Goal: Information Seeking & Learning: Learn about a topic

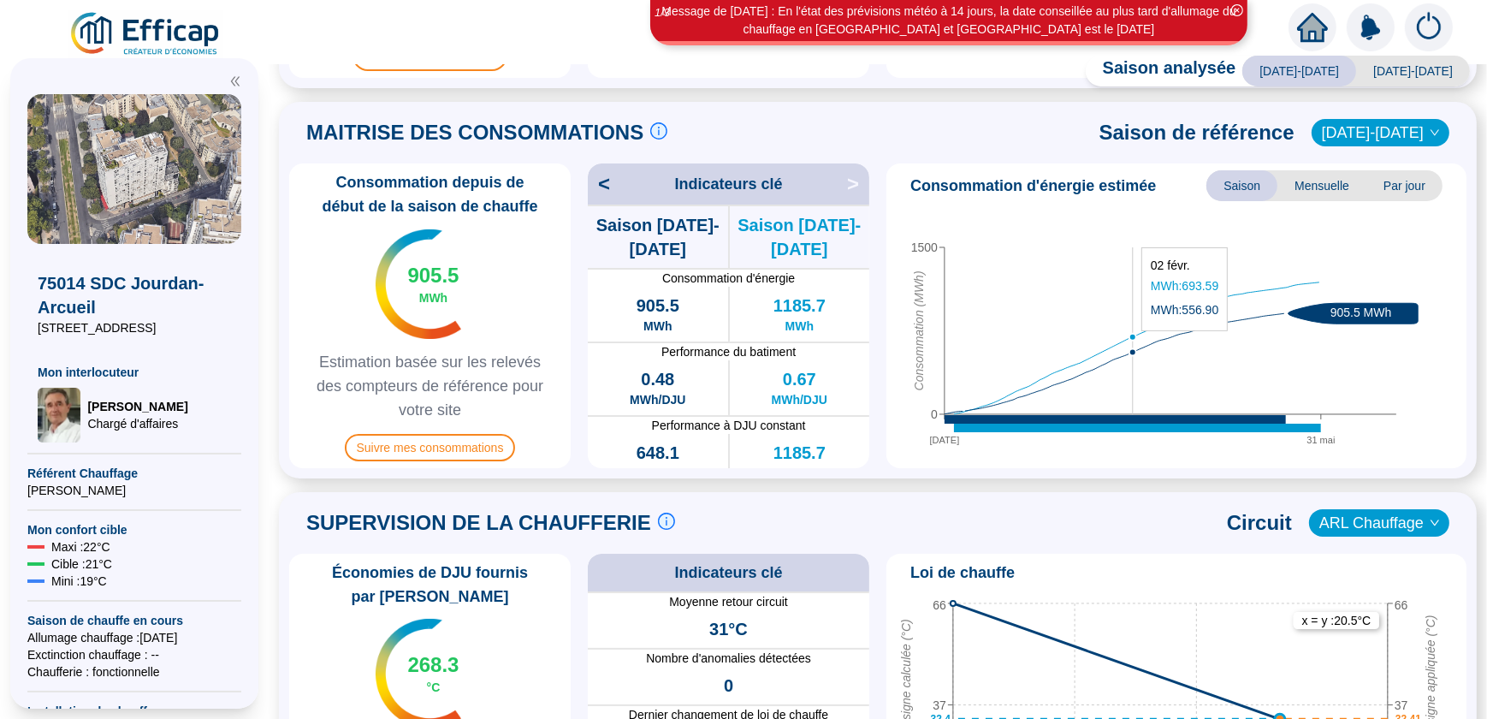
scroll to position [388, 0]
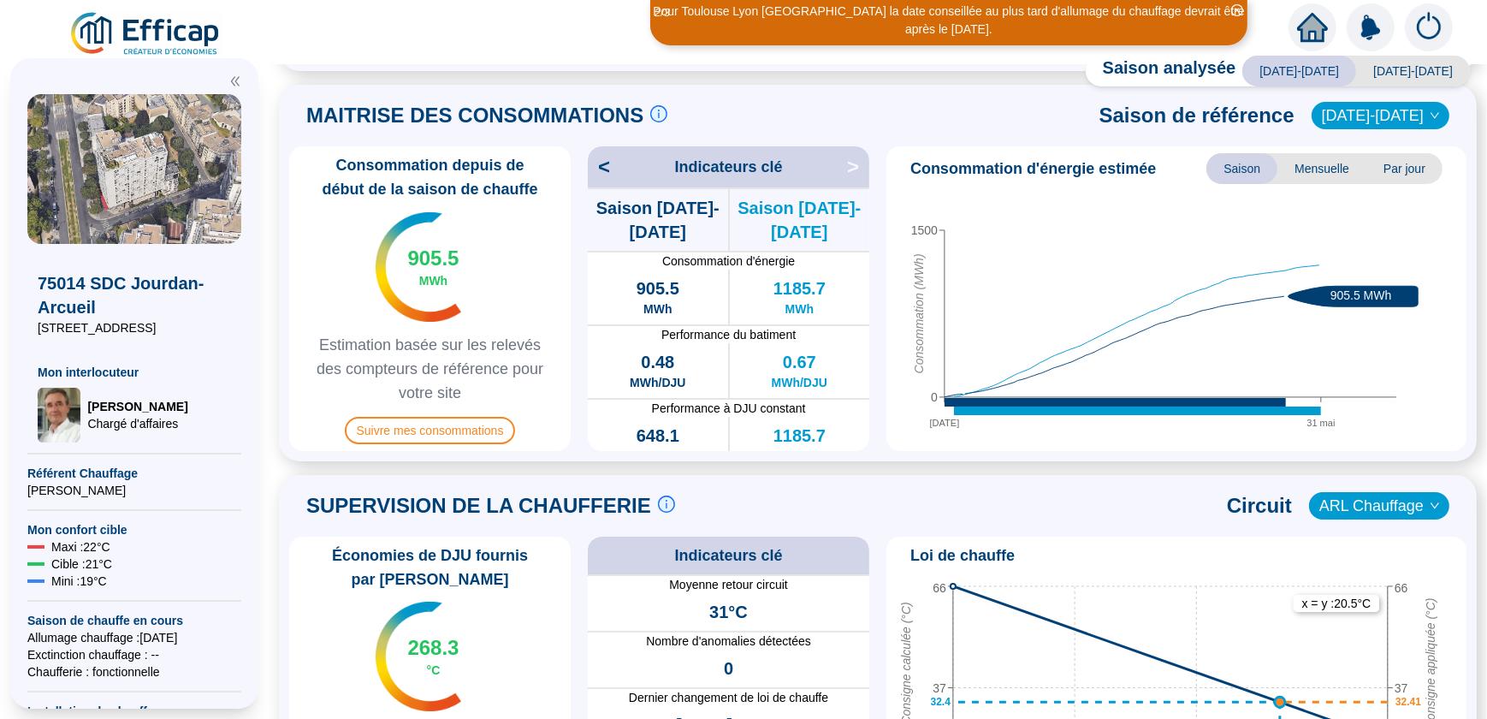
click at [1238, 165] on span "Saison" at bounding box center [1241, 168] width 71 height 31
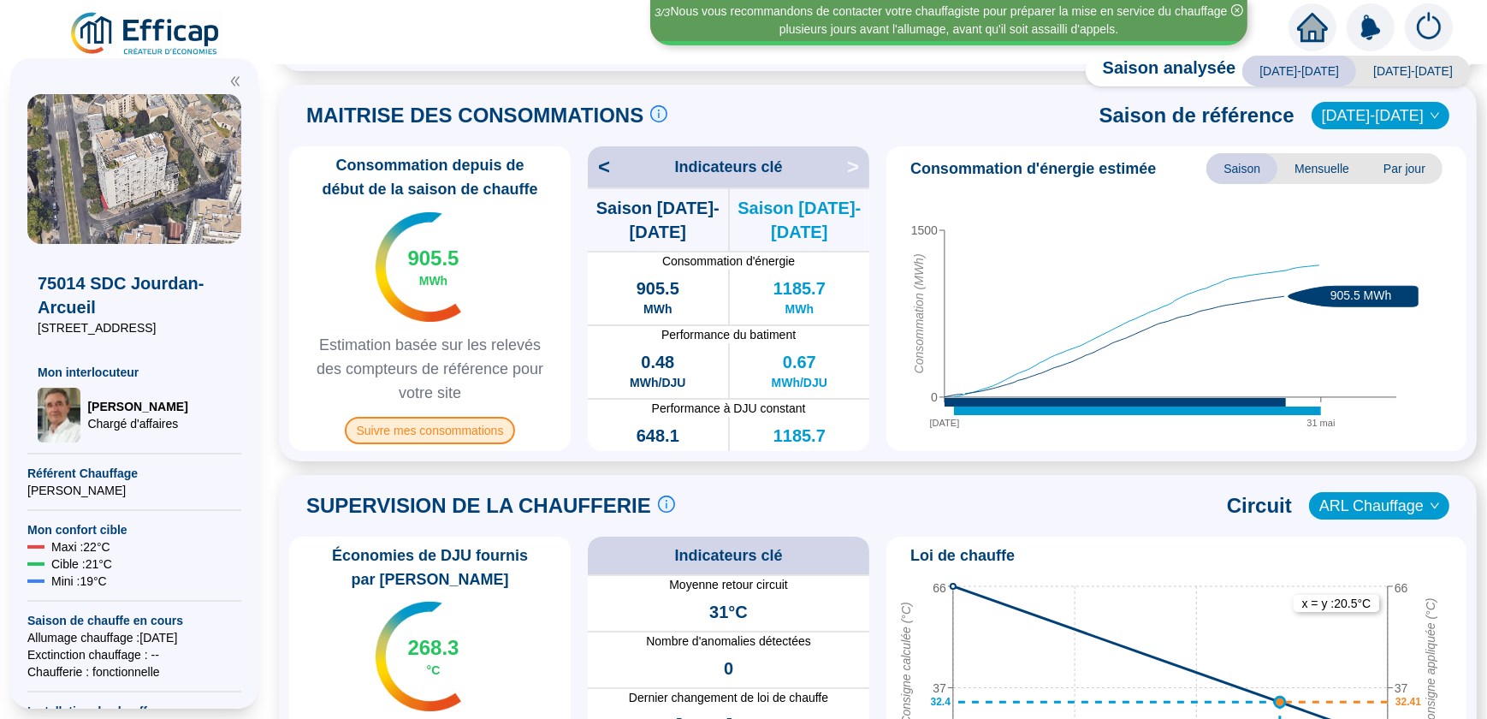
click at [449, 431] on span "Suivre mes consommations" at bounding box center [430, 430] width 171 height 27
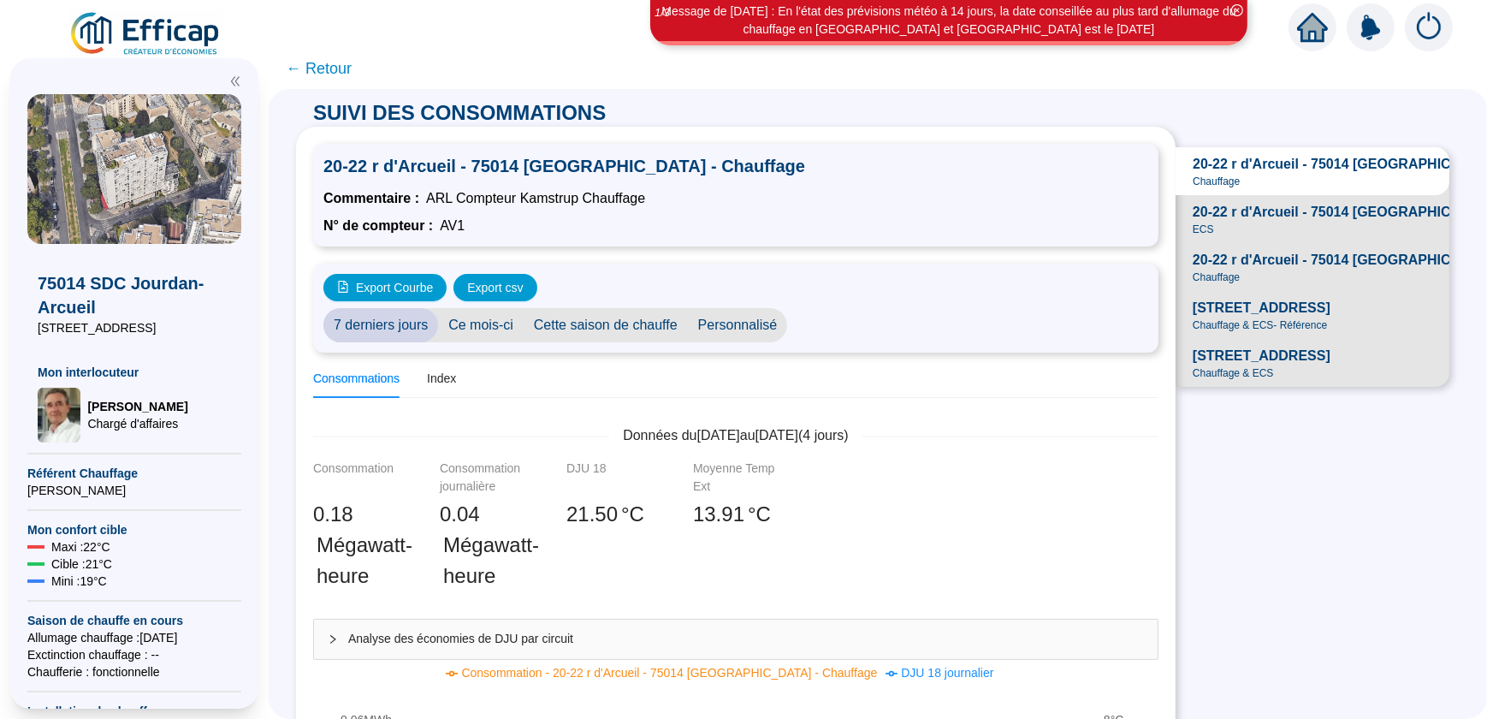
click at [600, 323] on span "Cette saison de chauffe" at bounding box center [606, 325] width 164 height 34
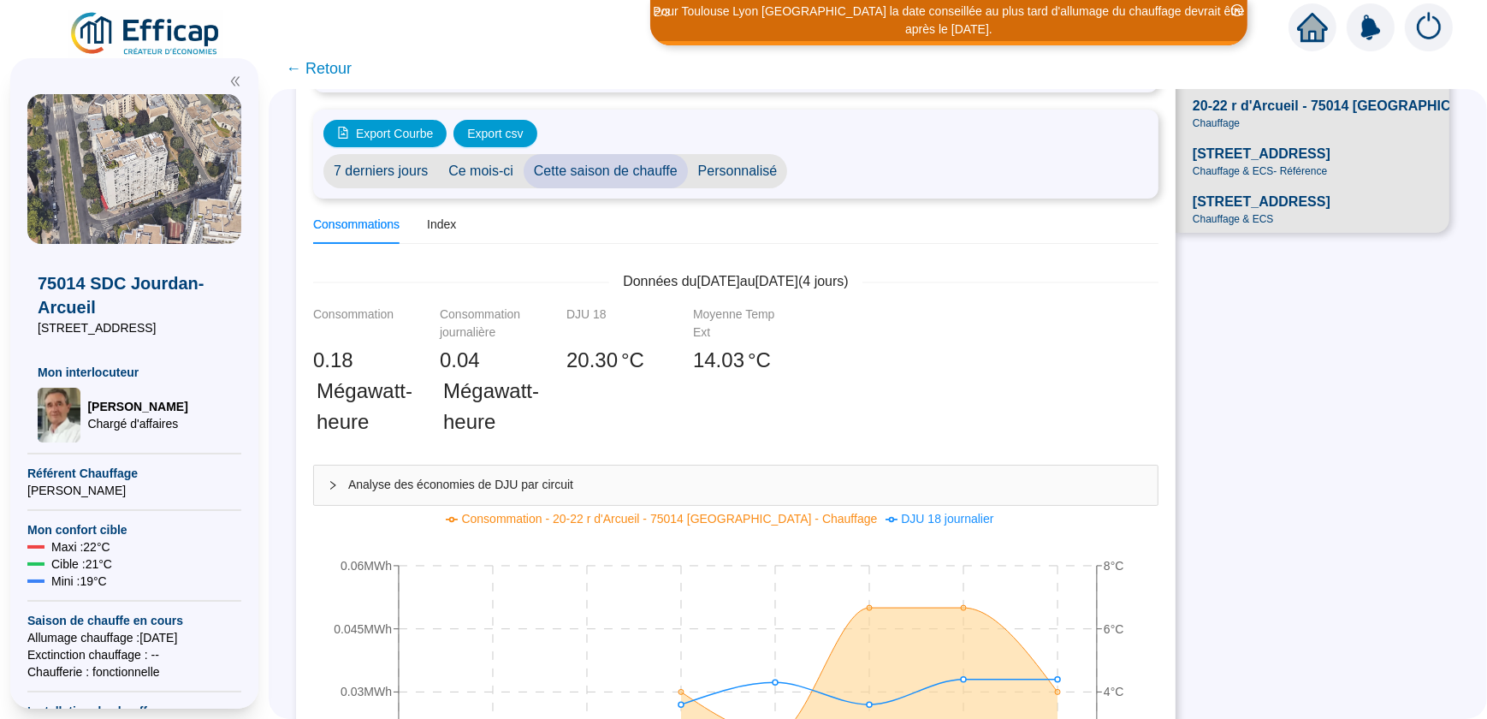
scroll to position [155, 0]
click at [678, 486] on span "Analyse des économies de DJU par circuit" at bounding box center [746, 484] width 796 height 18
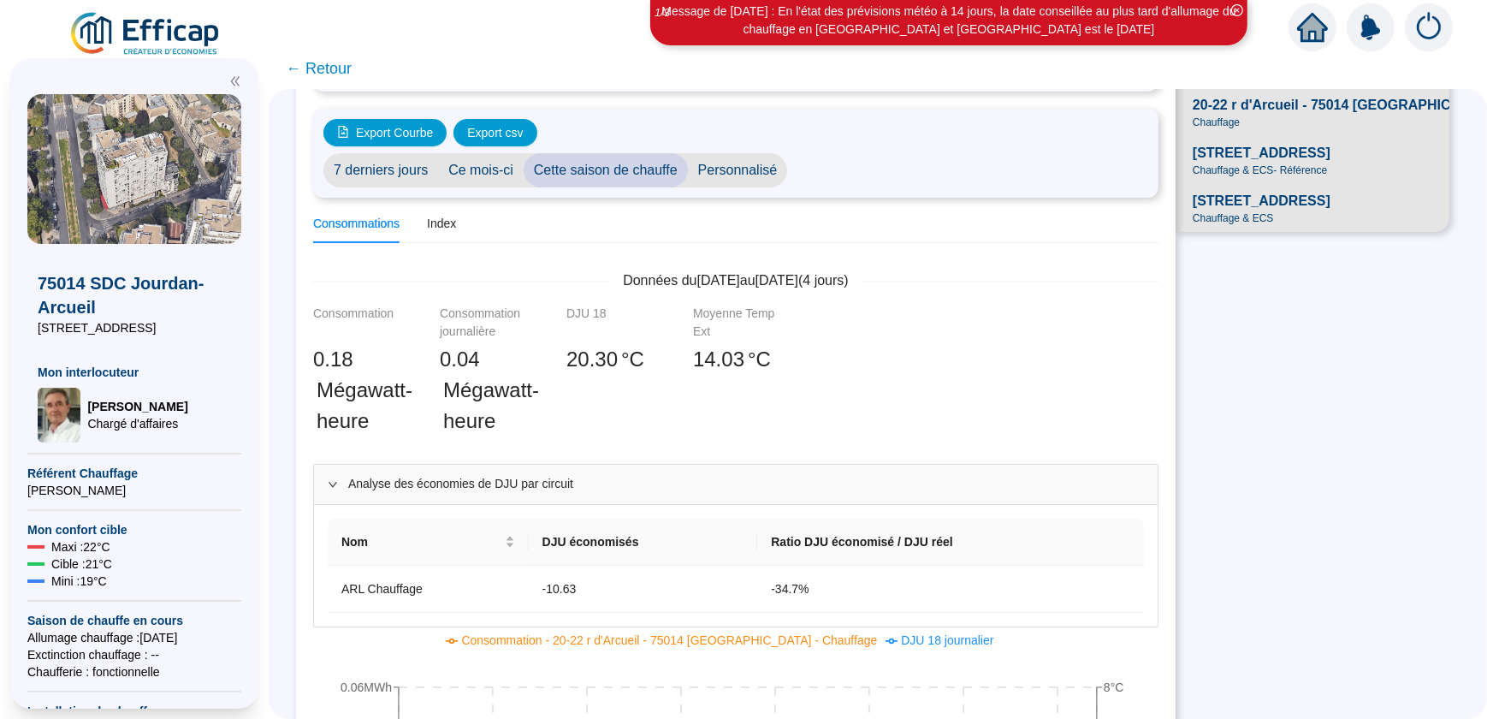
click at [1241, 163] on span "[STREET_ADDRESS]" at bounding box center [1262, 153] width 138 height 21
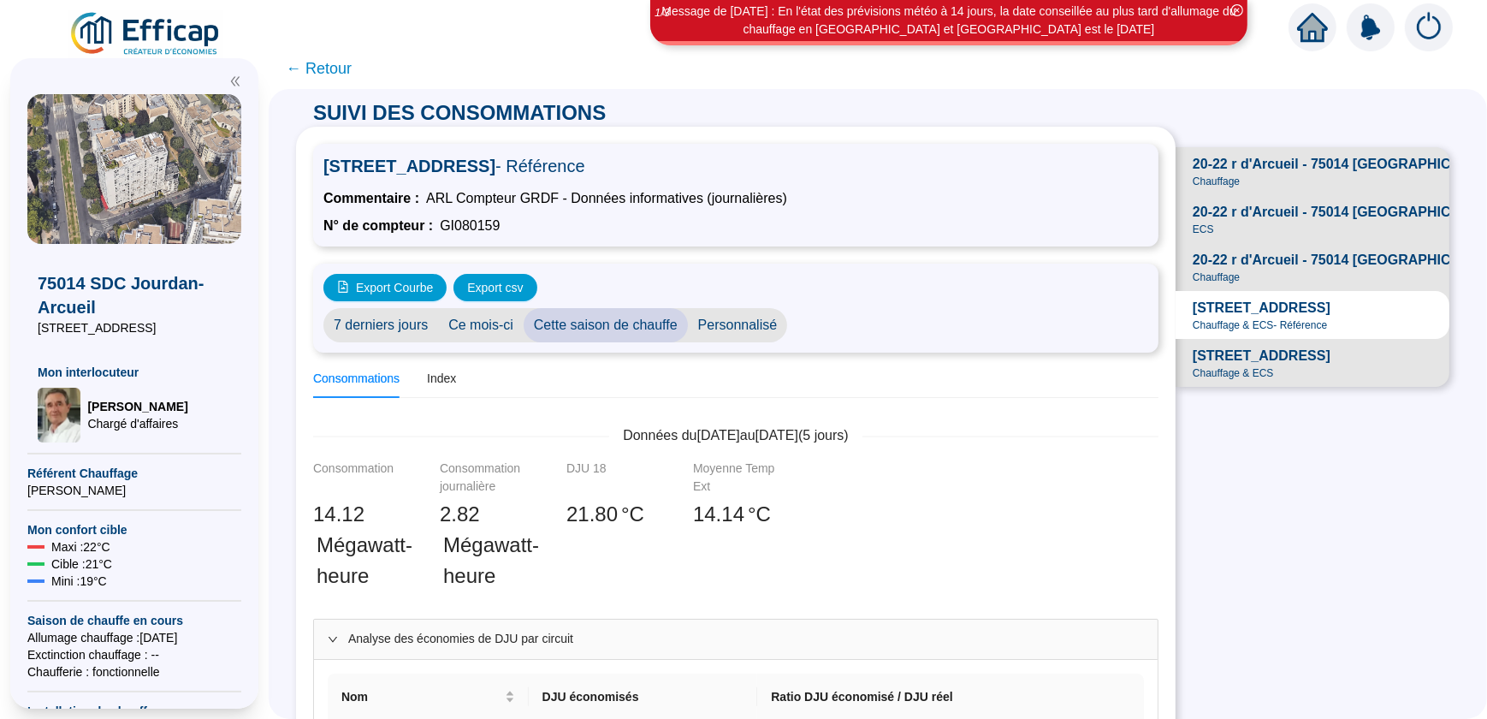
click at [619, 329] on span "Cette saison de chauffe" at bounding box center [606, 325] width 164 height 34
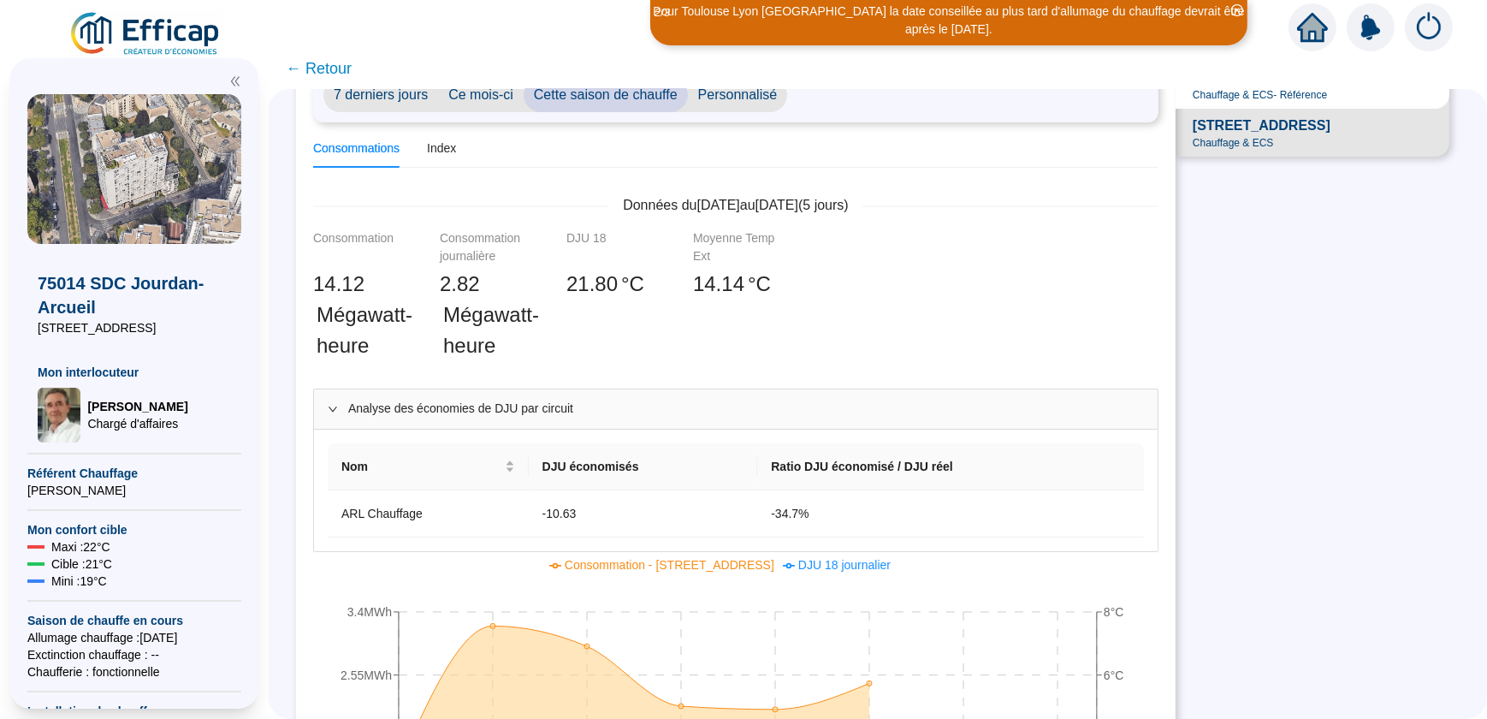
scroll to position [233, 0]
click at [753, 407] on span "Analyse des économies de DJU par circuit" at bounding box center [746, 406] width 796 height 18
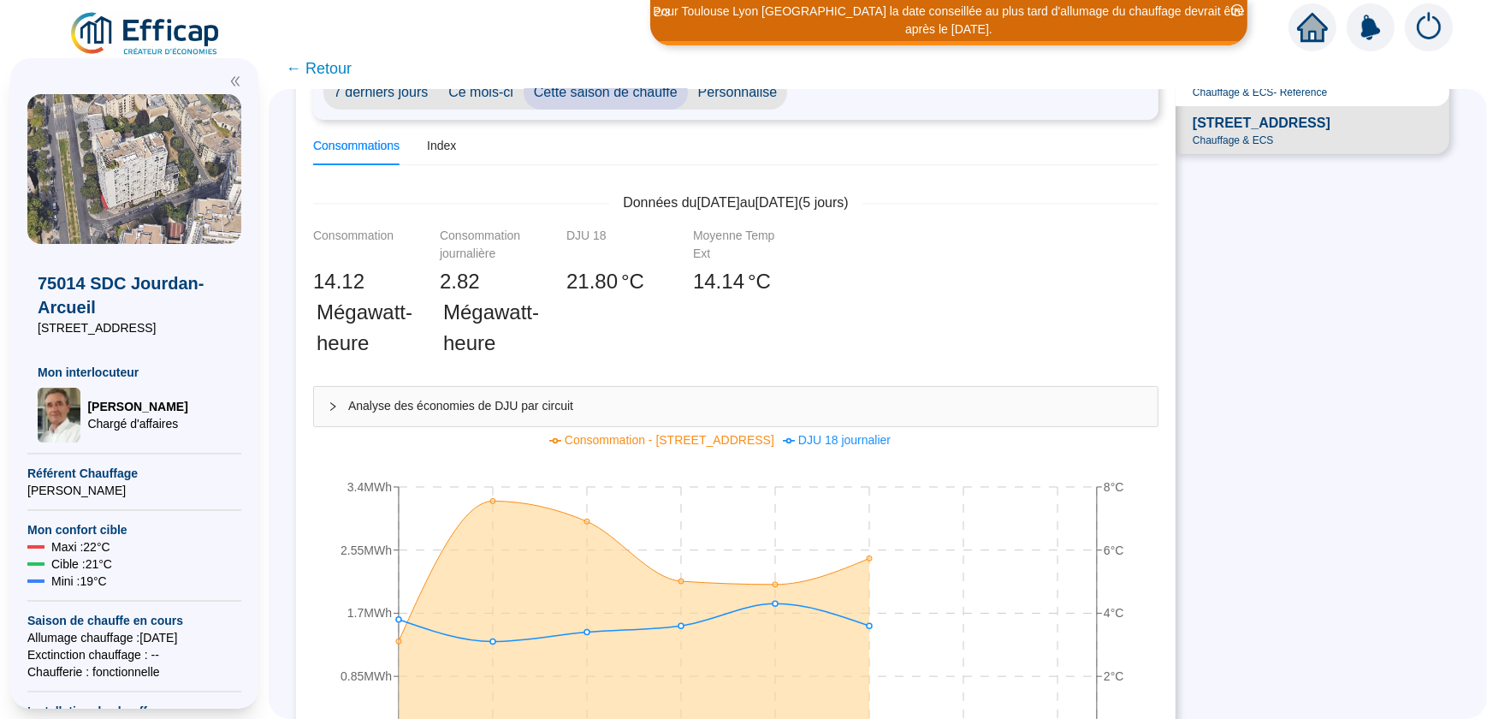
click at [753, 407] on span "Analyse des économies de DJU par circuit" at bounding box center [746, 406] width 796 height 18
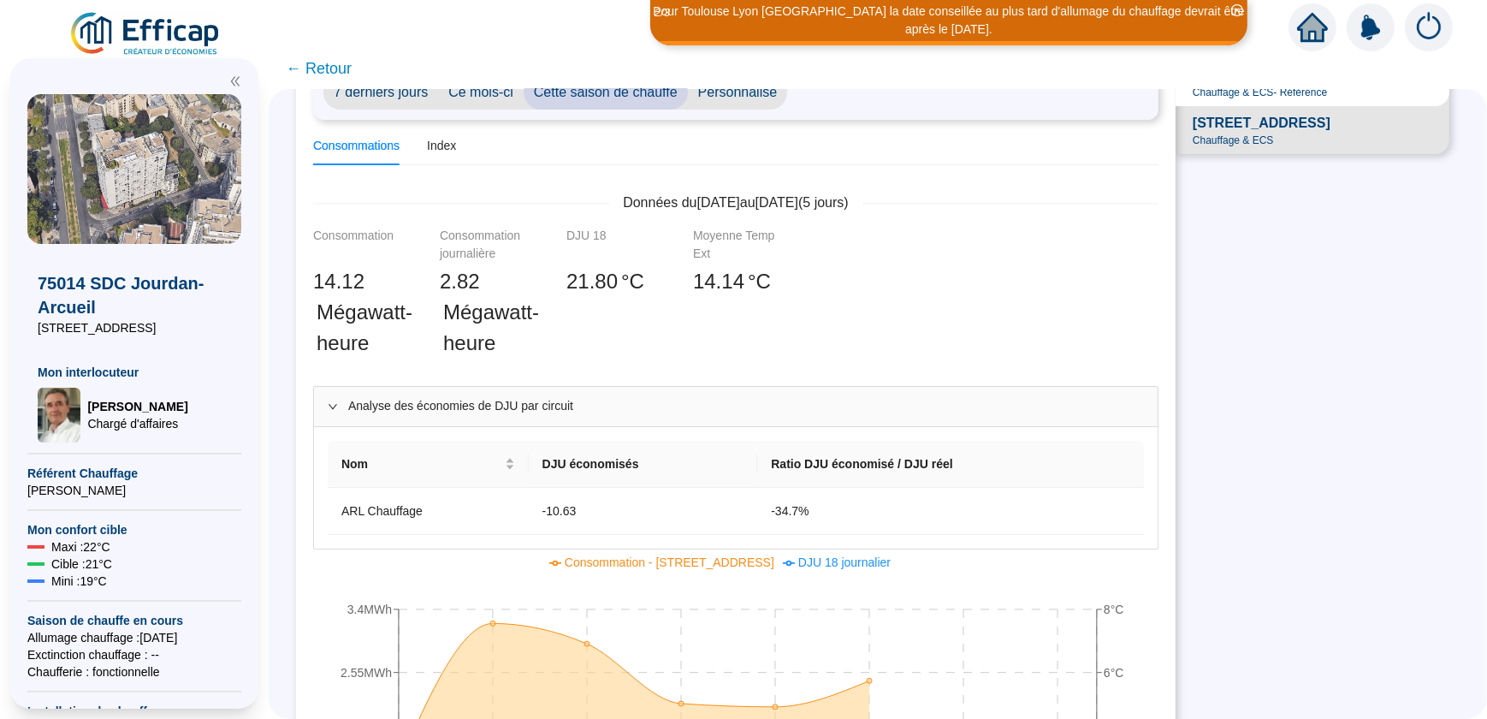
scroll to position [155, 0]
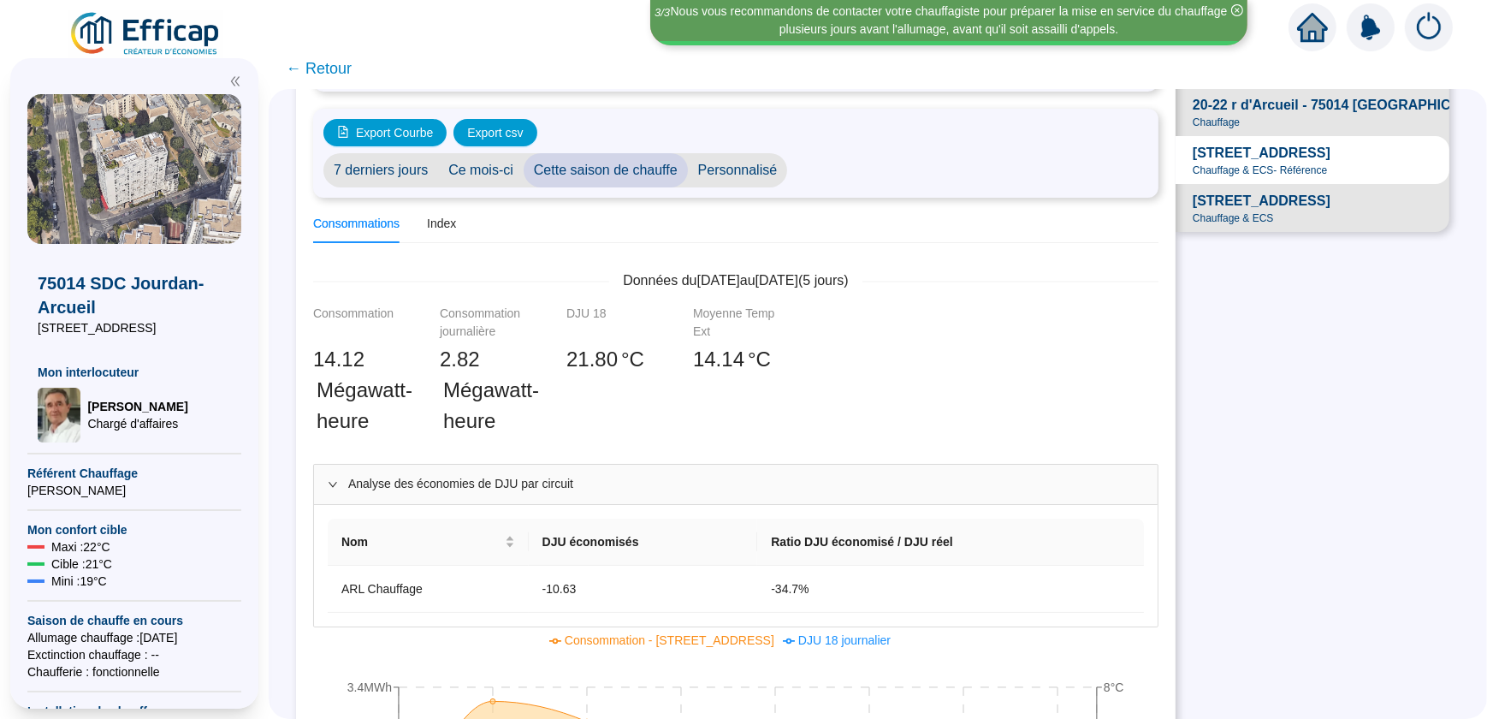
click at [1233, 225] on span "Chauffage & ECS" at bounding box center [1233, 218] width 81 height 14
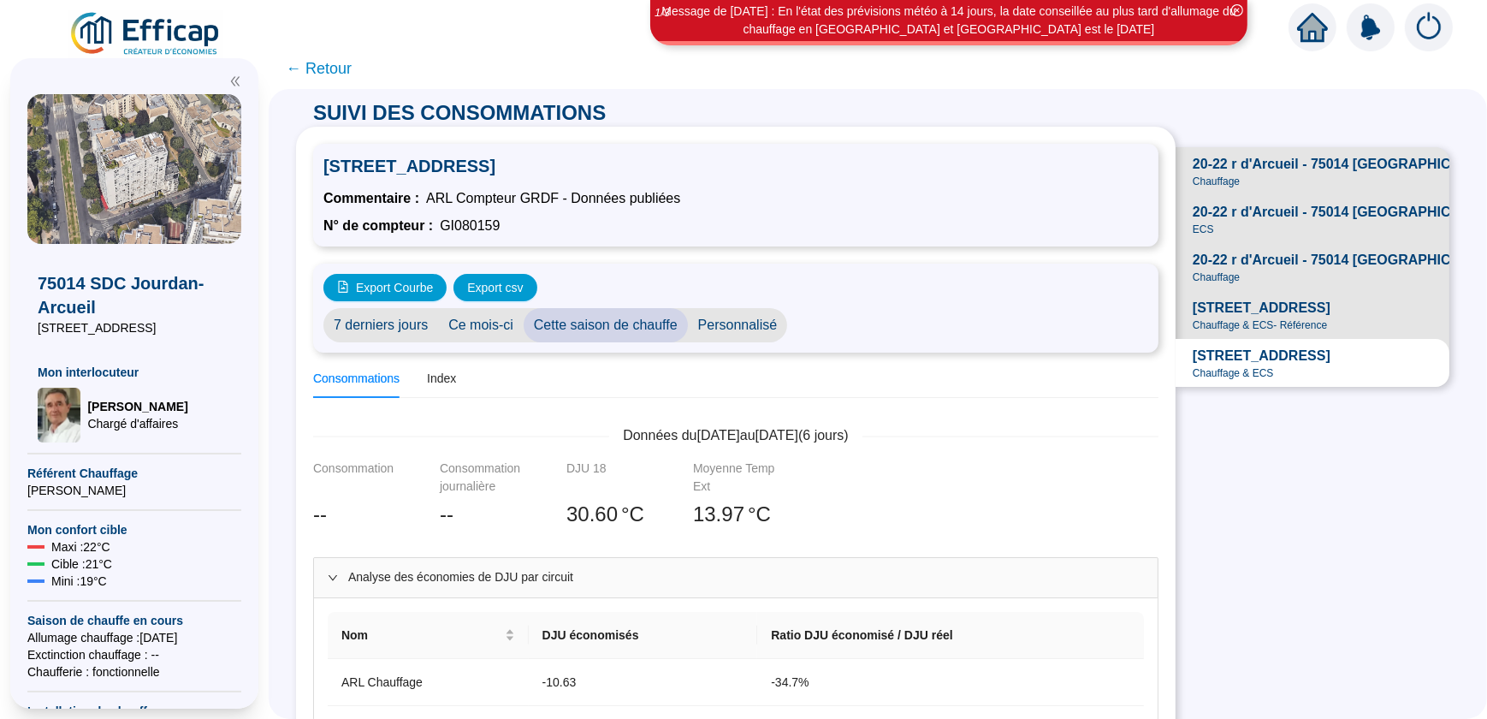
click at [863, 293] on div "Export Courbe Export csv" at bounding box center [735, 287] width 825 height 27
click at [1215, 318] on span "[STREET_ADDRESS]" at bounding box center [1262, 308] width 138 height 21
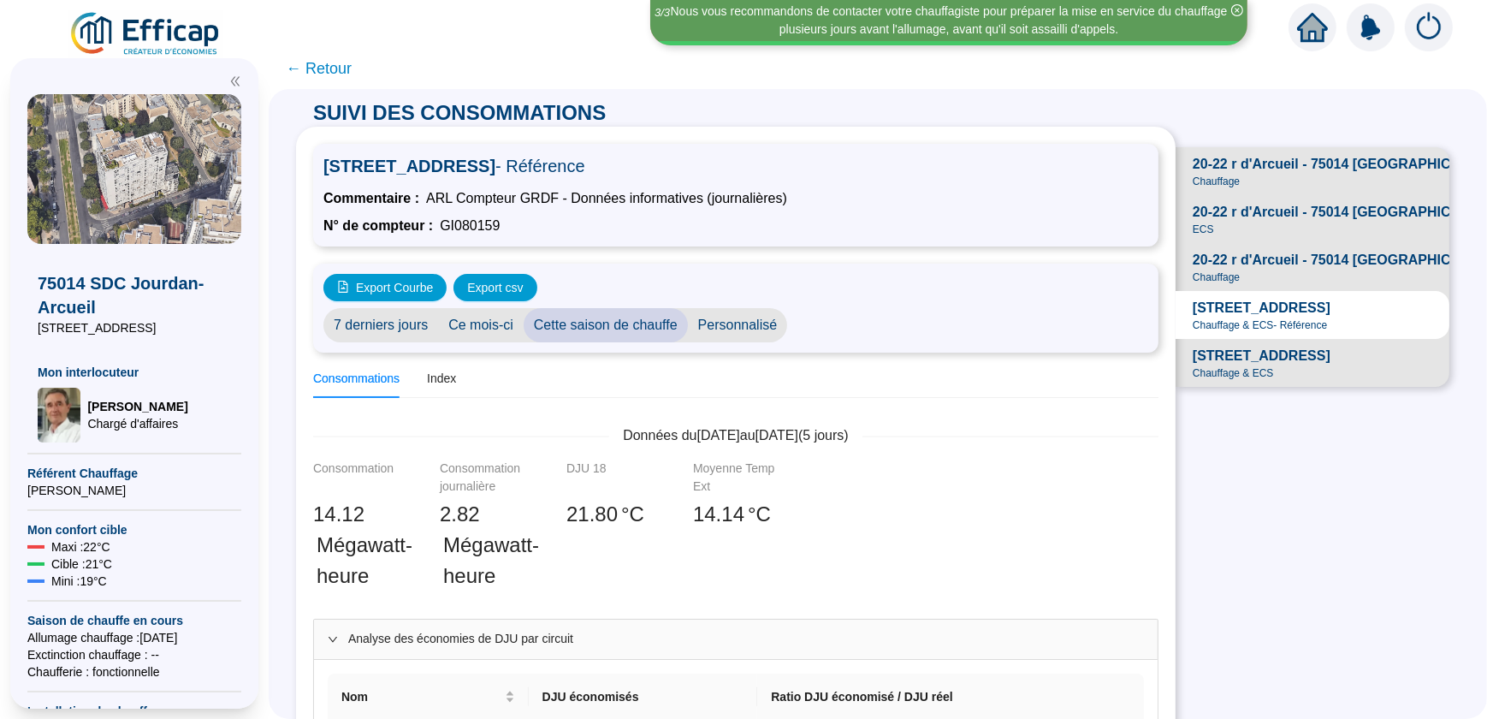
click at [745, 321] on span "Personnalisé" at bounding box center [738, 325] width 100 height 34
click at [824, 324] on input "[DATE]" at bounding box center [843, 326] width 93 height 18
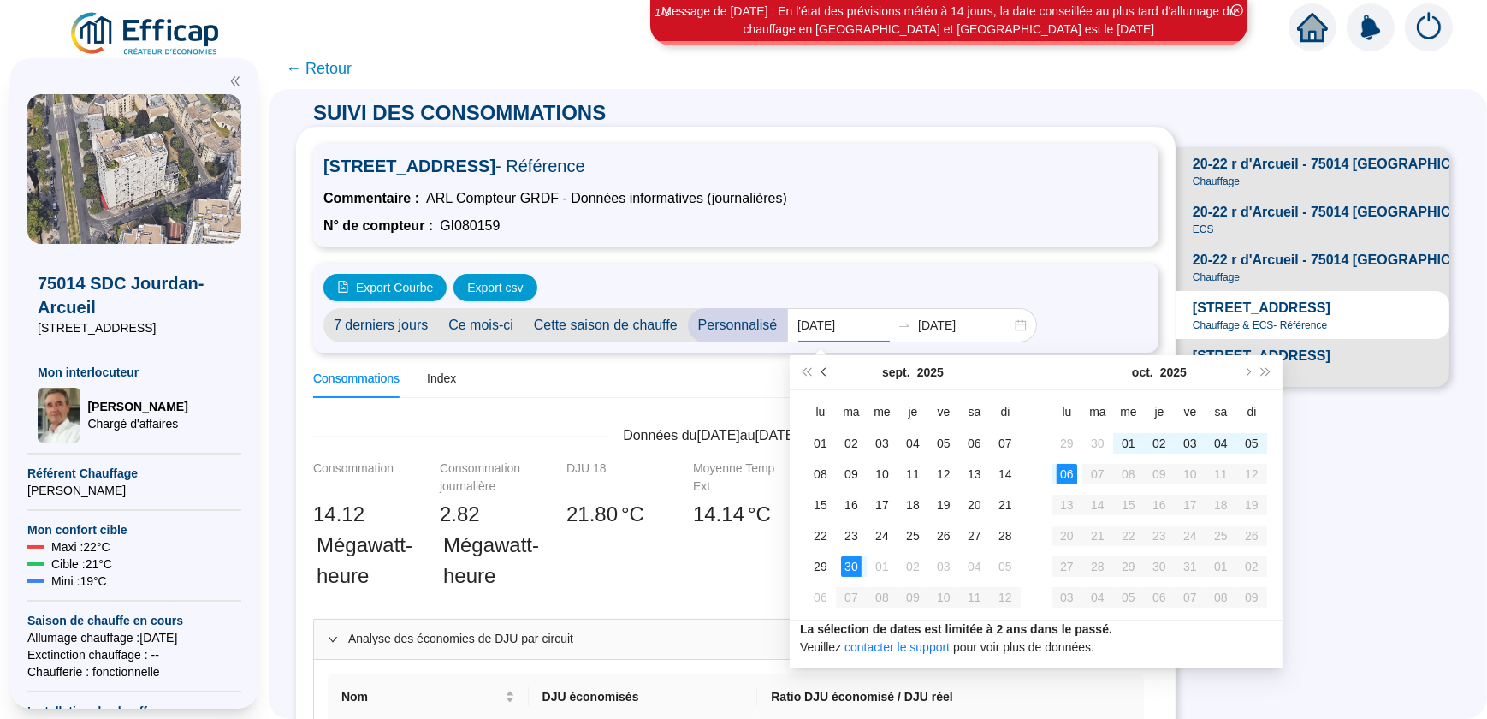
click at [816, 370] on button "Mois précédent (PageUp)" at bounding box center [824, 372] width 19 height 34
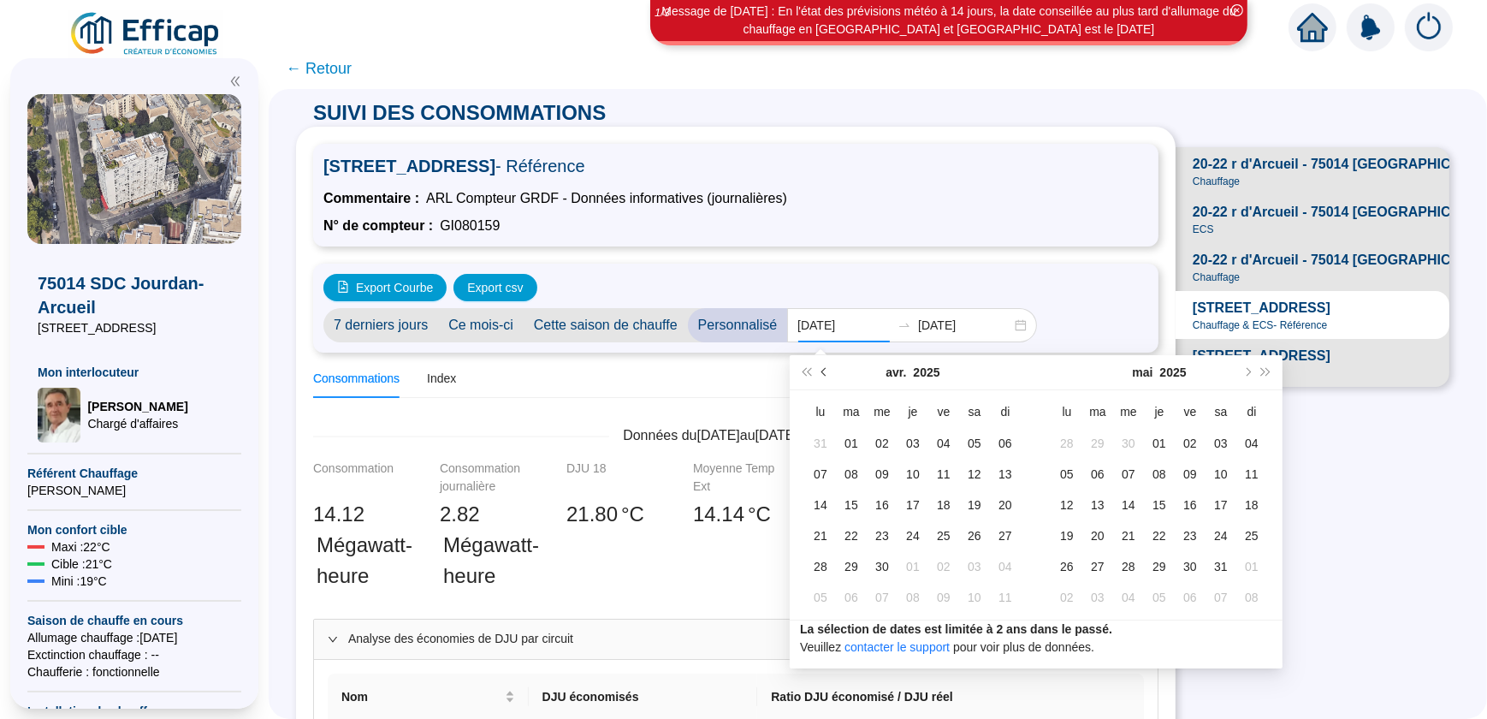
click at [816, 370] on button "Mois précédent (PageUp)" at bounding box center [824, 372] width 19 height 34
click at [824, 370] on span "Mois précédent (PageUp)" at bounding box center [825, 372] width 9 height 9
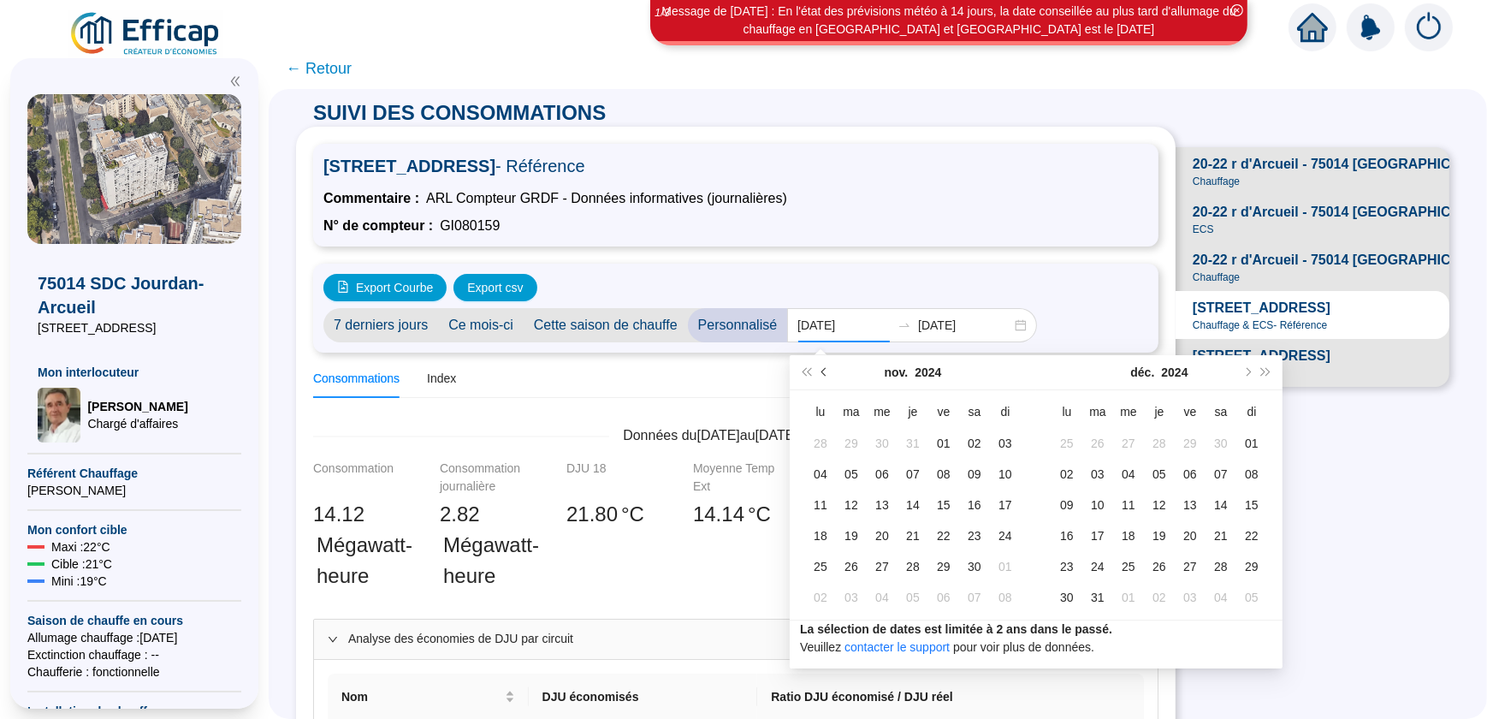
click at [824, 370] on span "Mois précédent (PageUp)" at bounding box center [825, 372] width 9 height 9
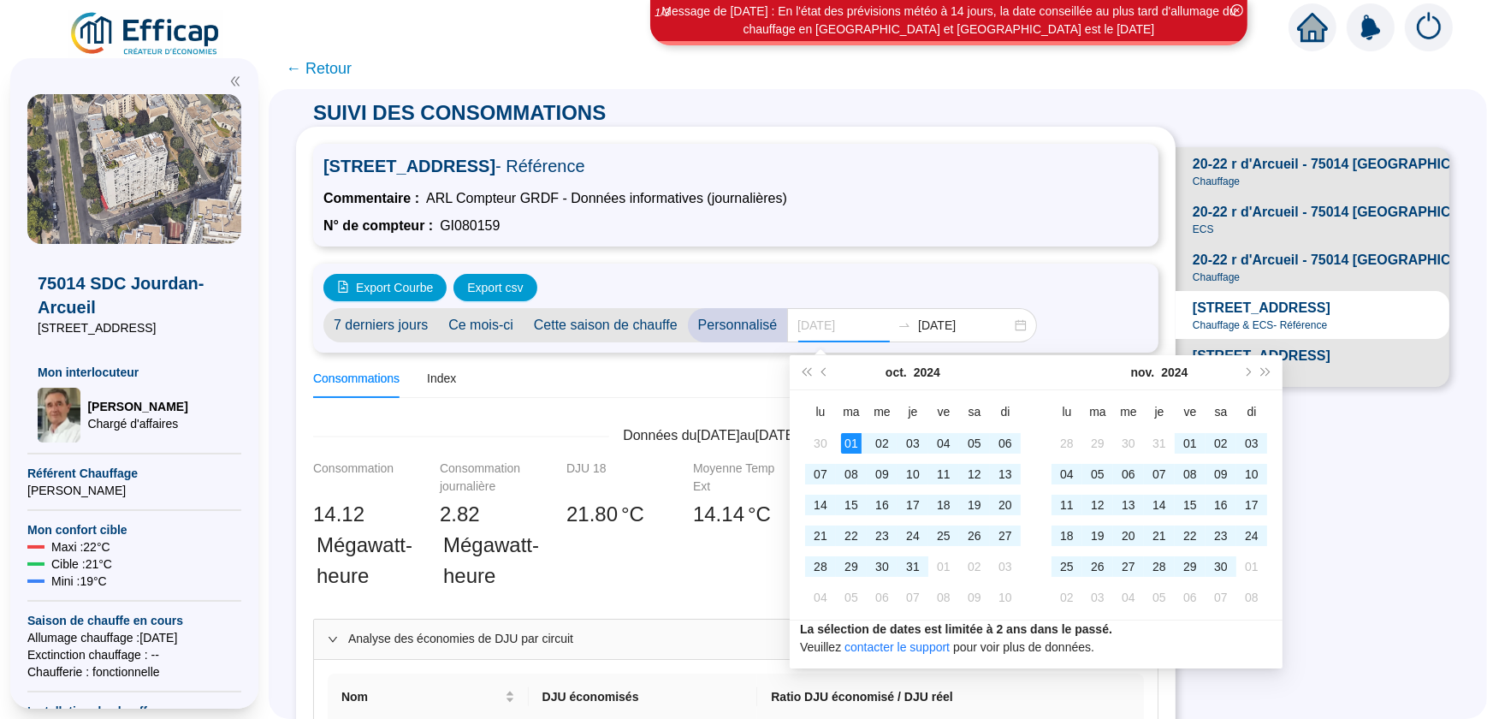
type input "[DATE]"
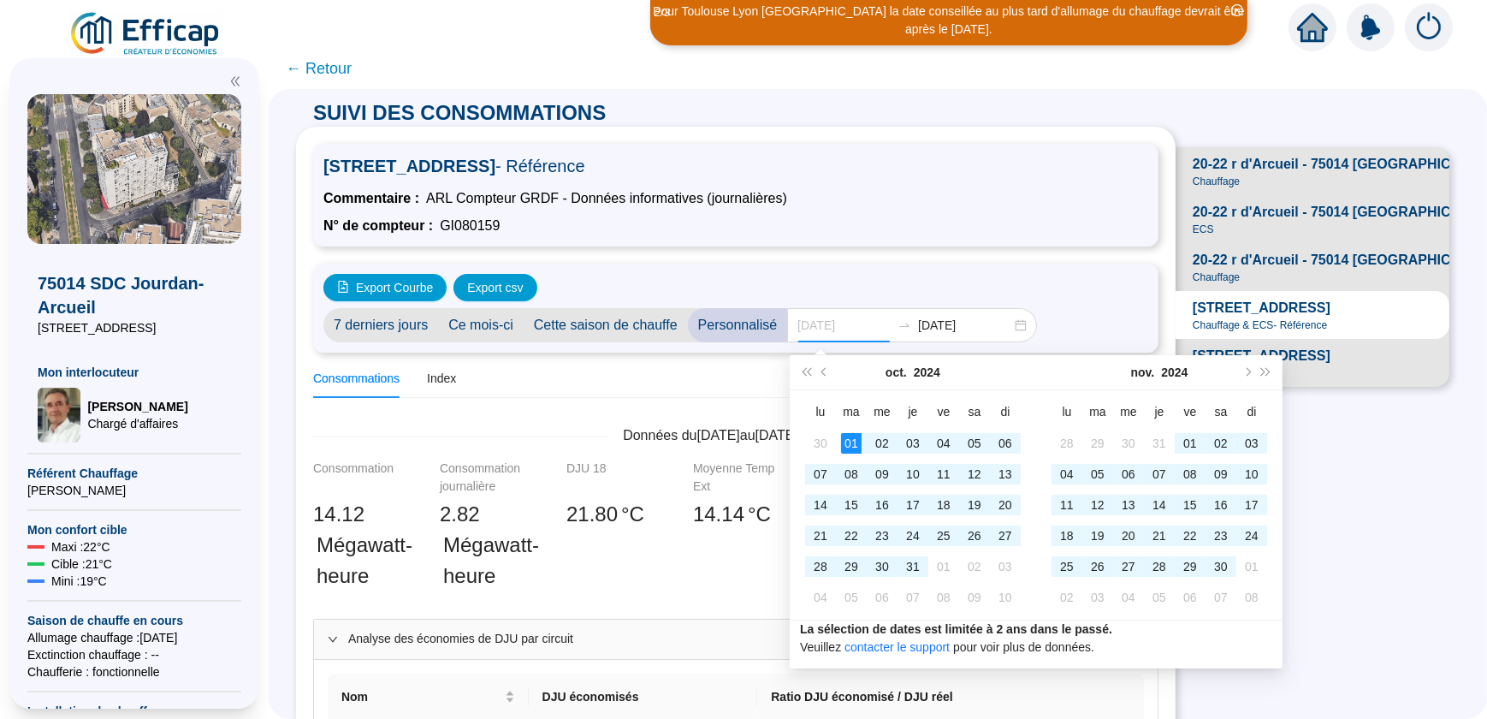
click at [856, 445] on div "01" at bounding box center [851, 443] width 21 height 21
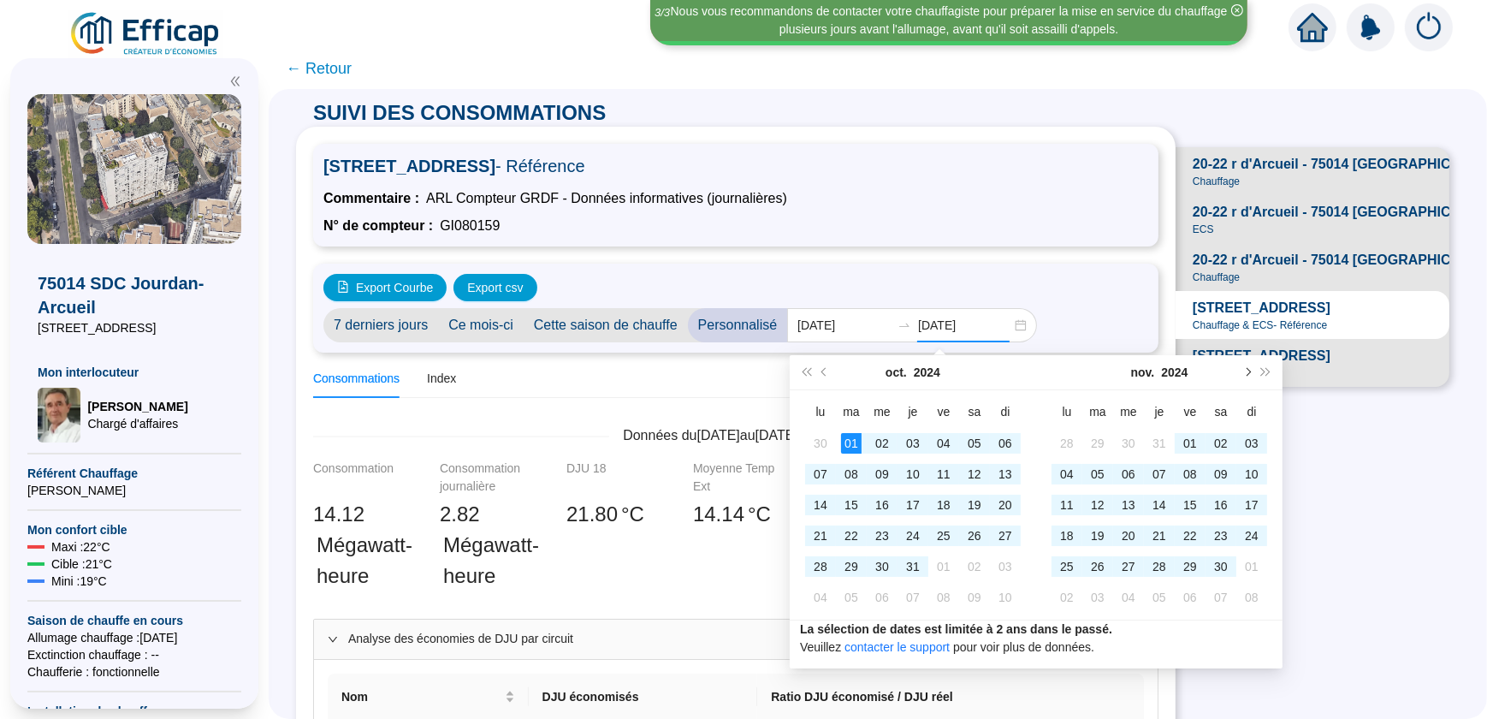
click at [1249, 370] on span "Mois suivant (PageDown)" at bounding box center [1246, 372] width 9 height 9
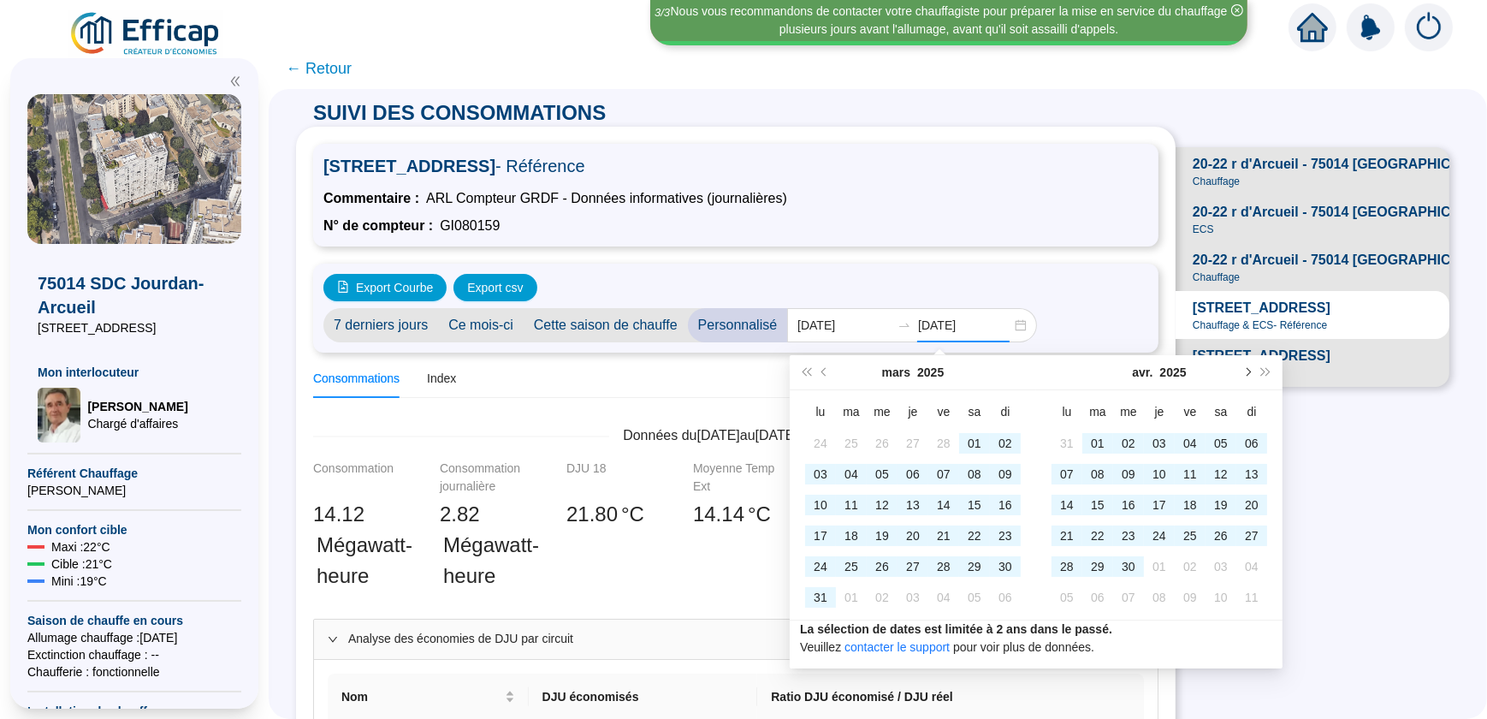
click at [1249, 370] on span "Mois suivant (PageDown)" at bounding box center [1246, 372] width 9 height 9
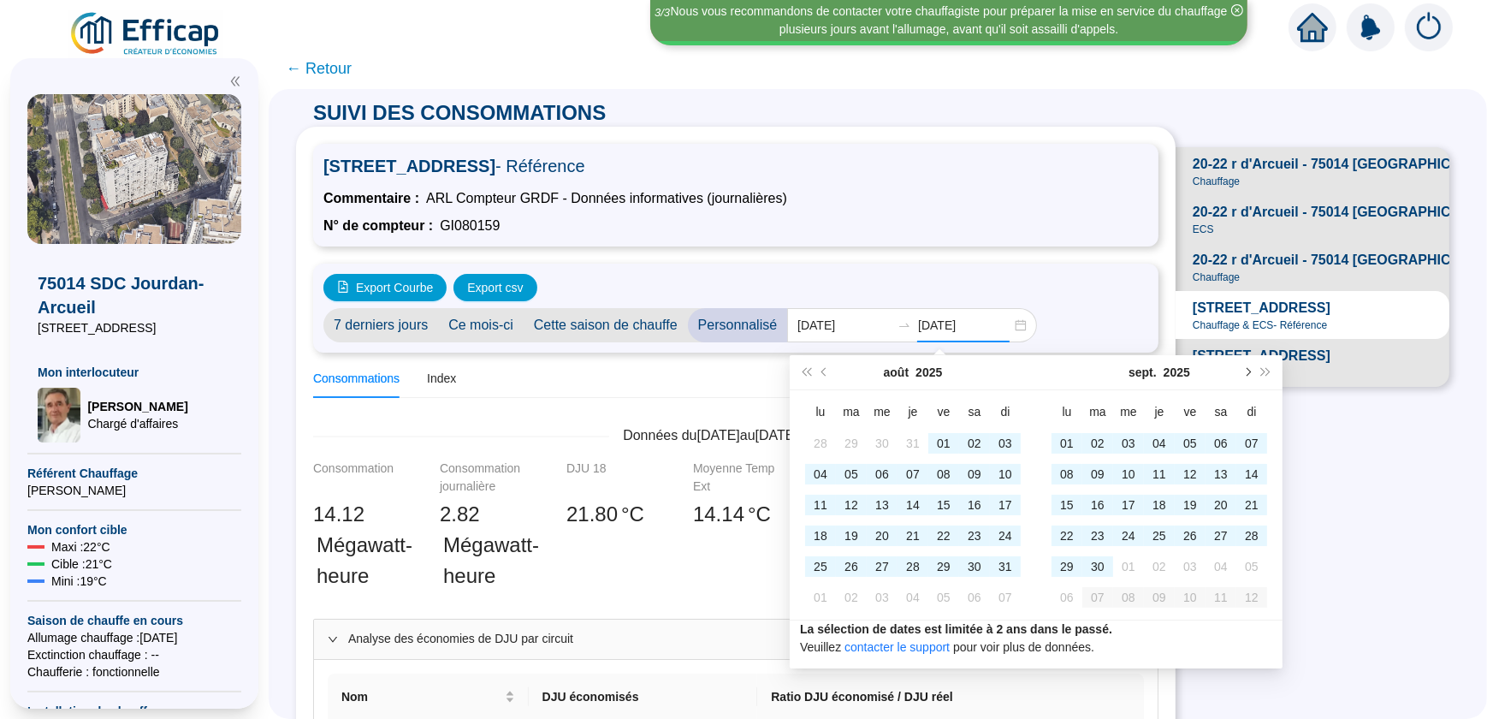
click at [1249, 370] on span "Mois suivant (PageDown)" at bounding box center [1246, 372] width 9 height 9
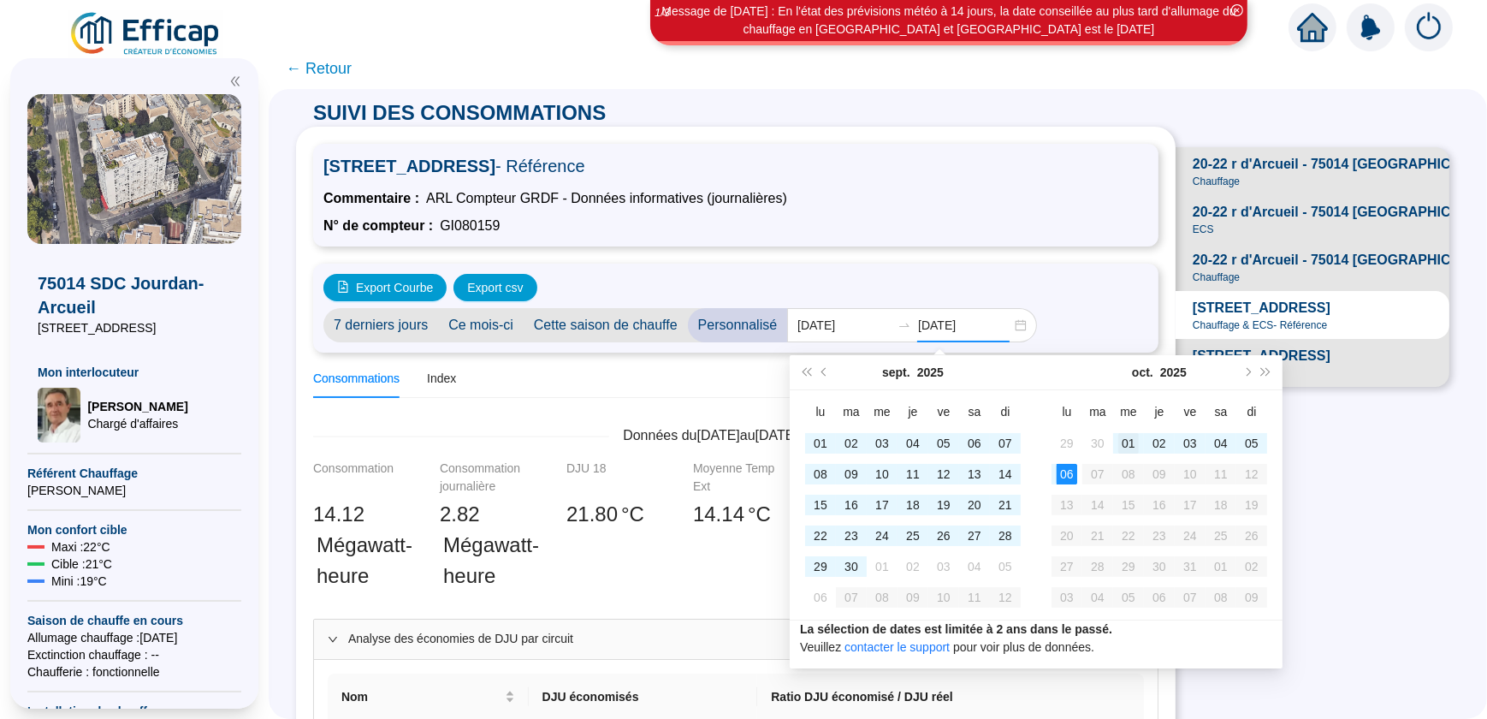
type input "[DATE]"
click at [1127, 441] on div "01" at bounding box center [1128, 443] width 21 height 21
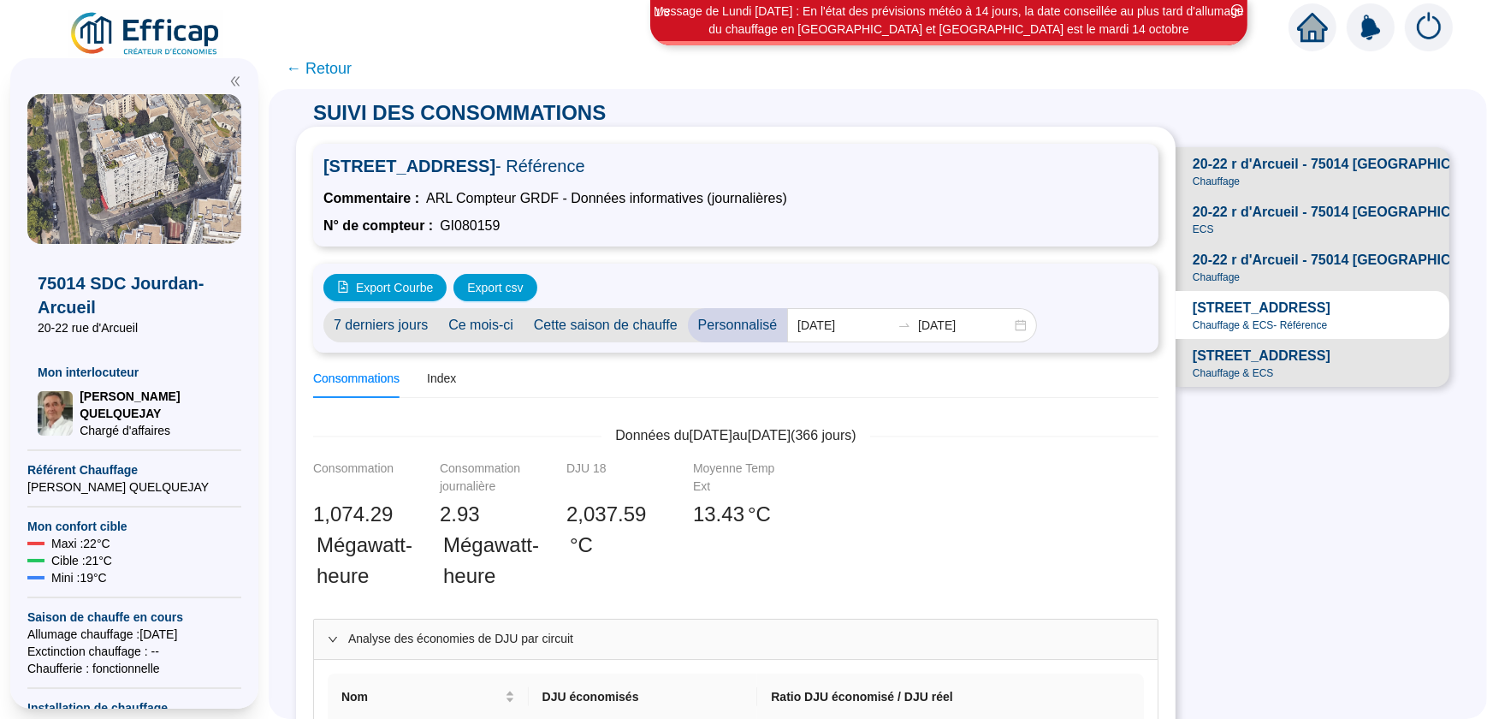
click at [300, 67] on span "← Retour" at bounding box center [319, 68] width 66 height 24
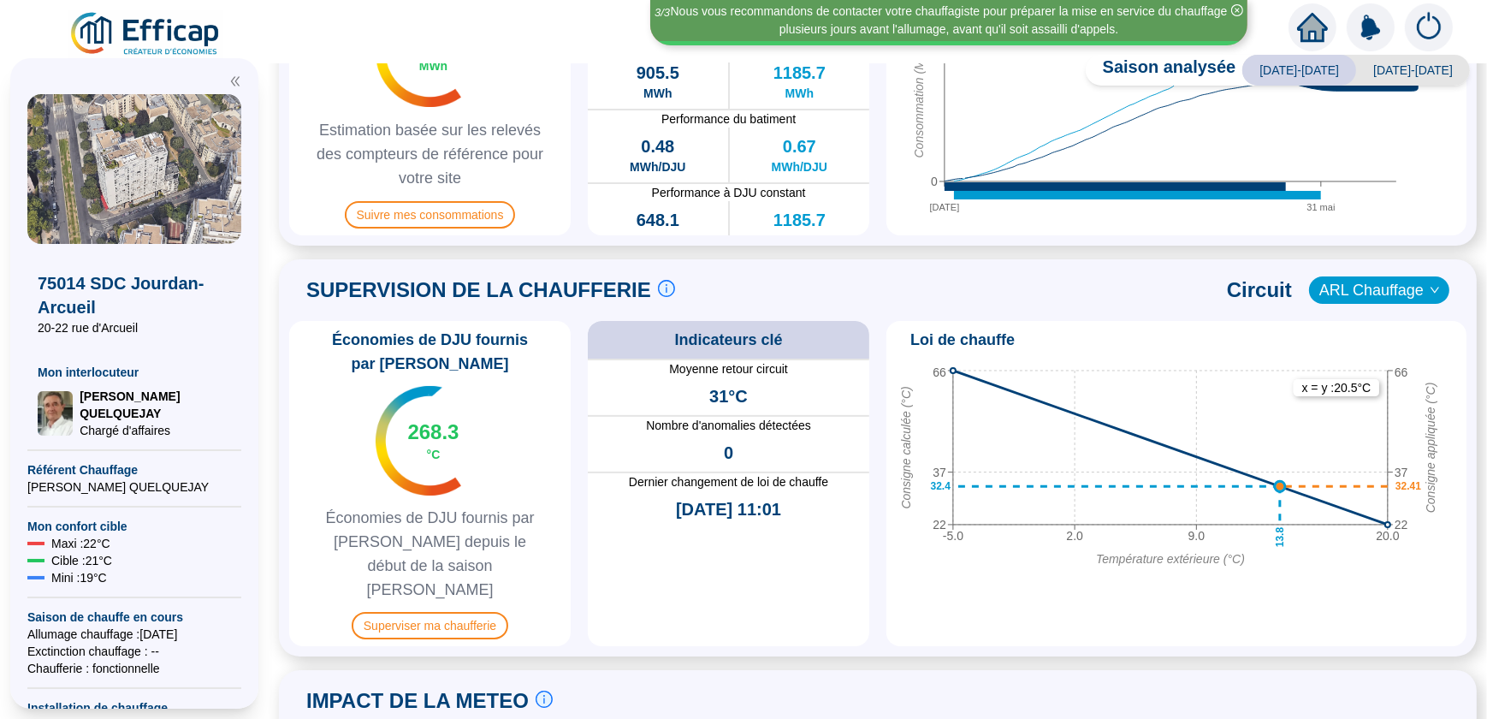
scroll to position [622, 0]
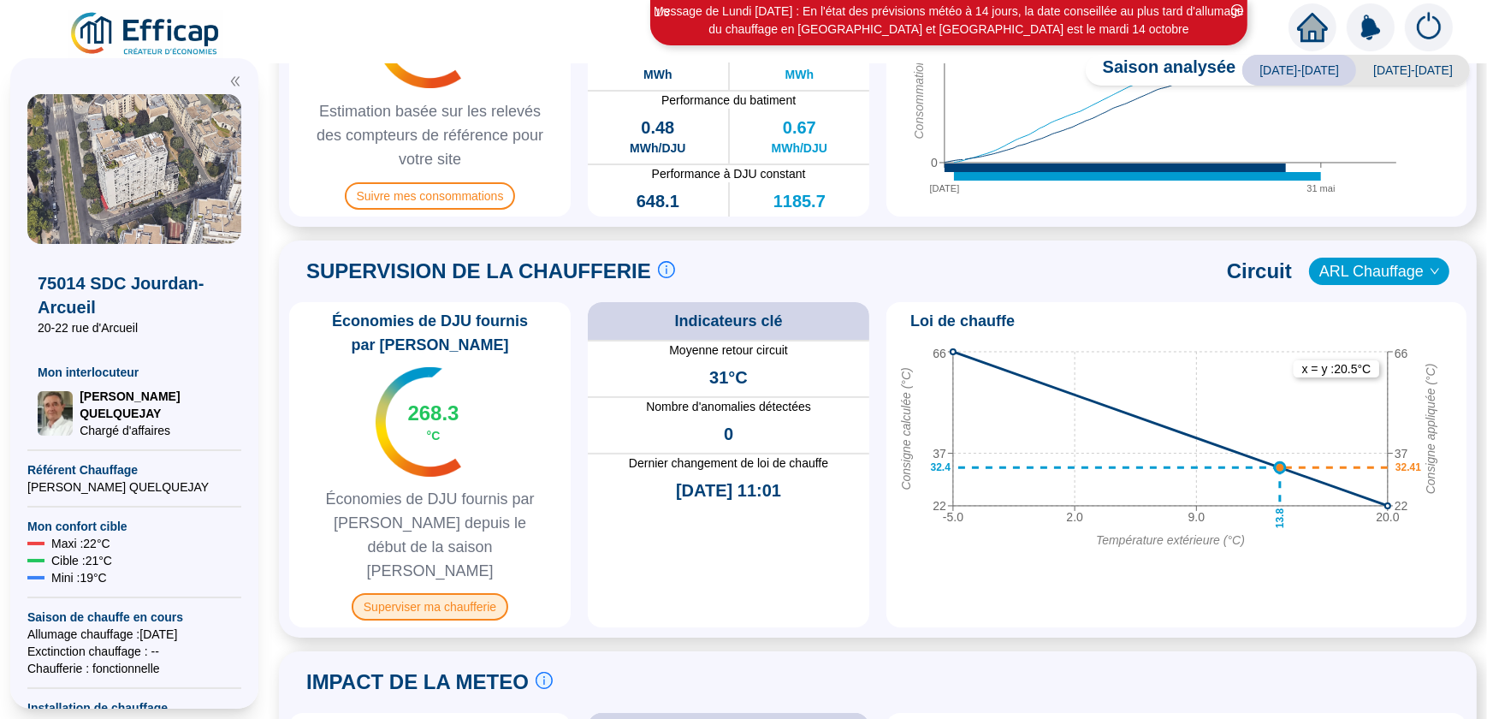
click at [411, 593] on span "Superviser ma chaufferie" at bounding box center [430, 606] width 157 height 27
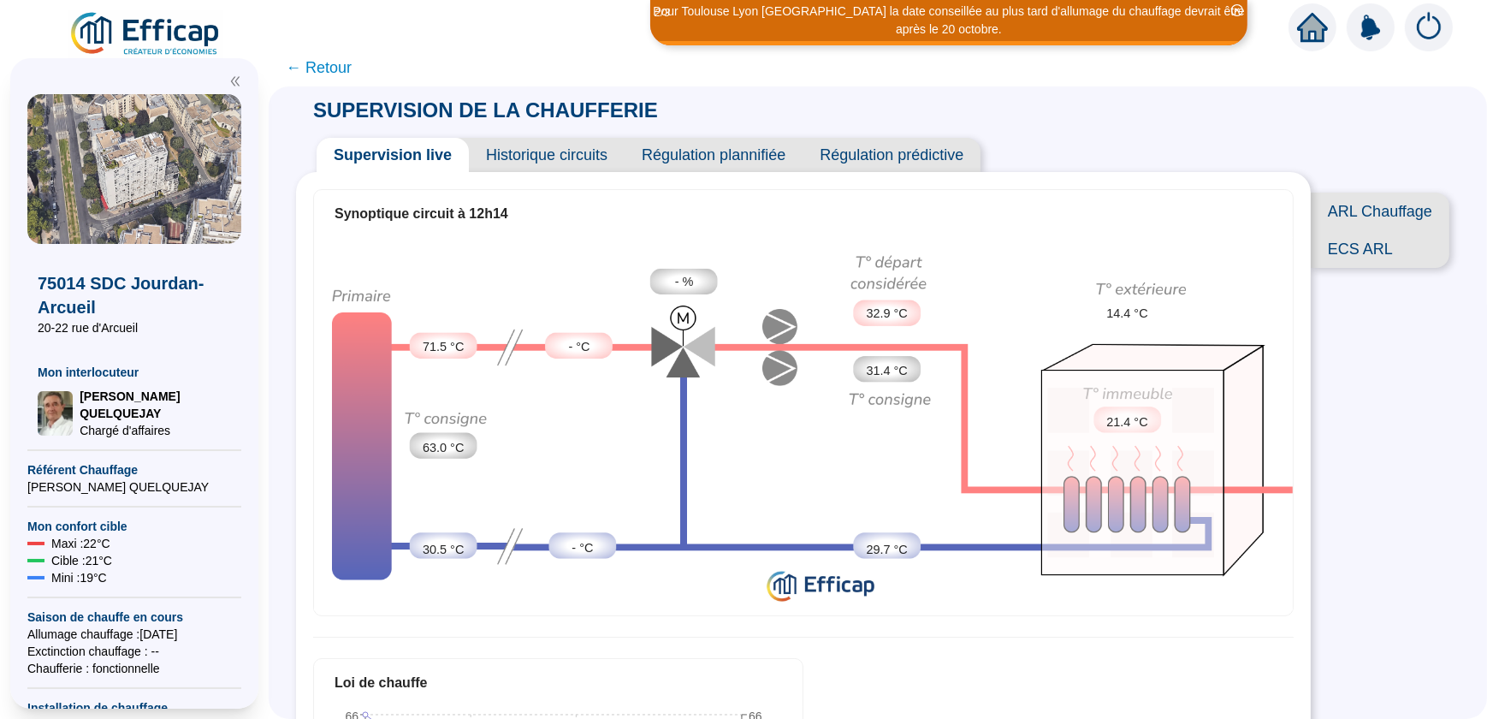
click at [565, 150] on span "Historique circuits" at bounding box center [547, 155] width 156 height 34
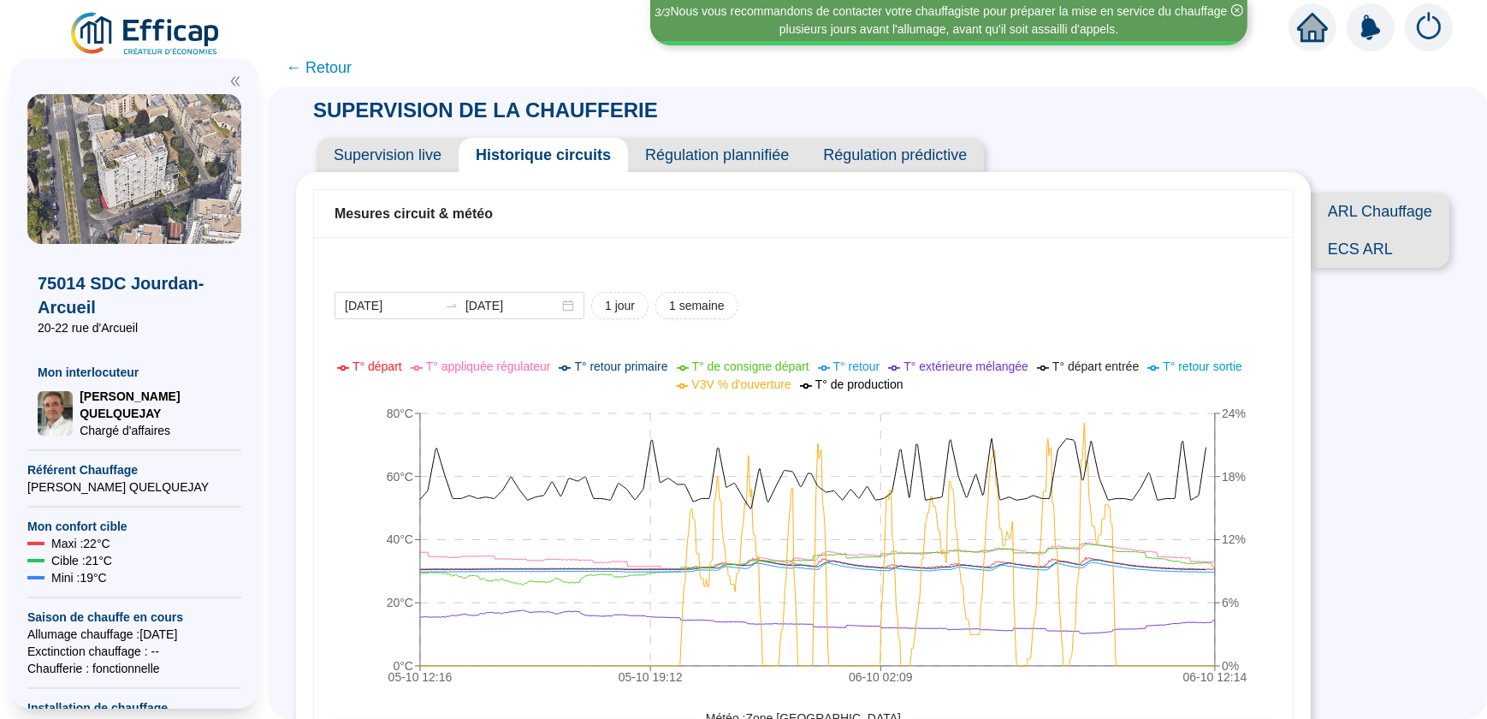
click at [303, 68] on span "← Retour" at bounding box center [319, 68] width 66 height 24
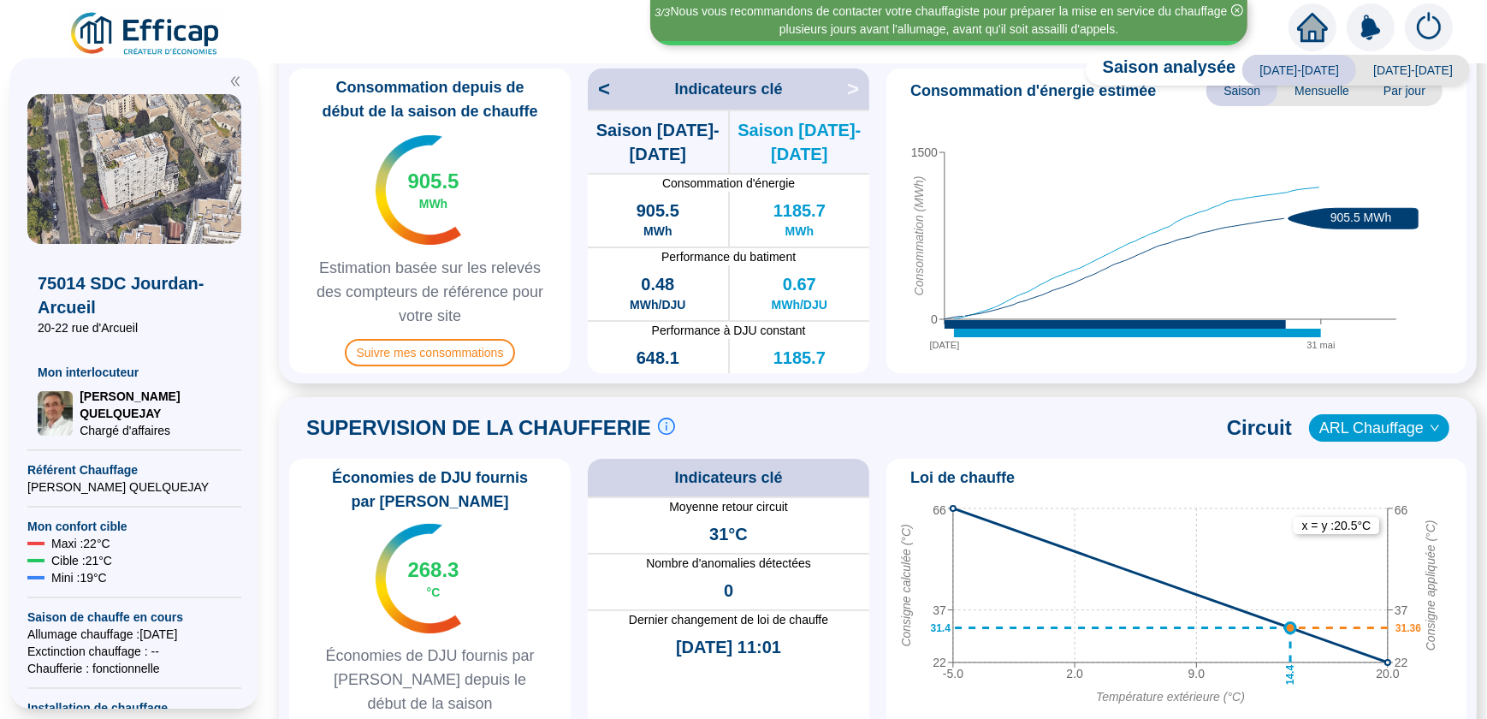
scroll to position [466, 0]
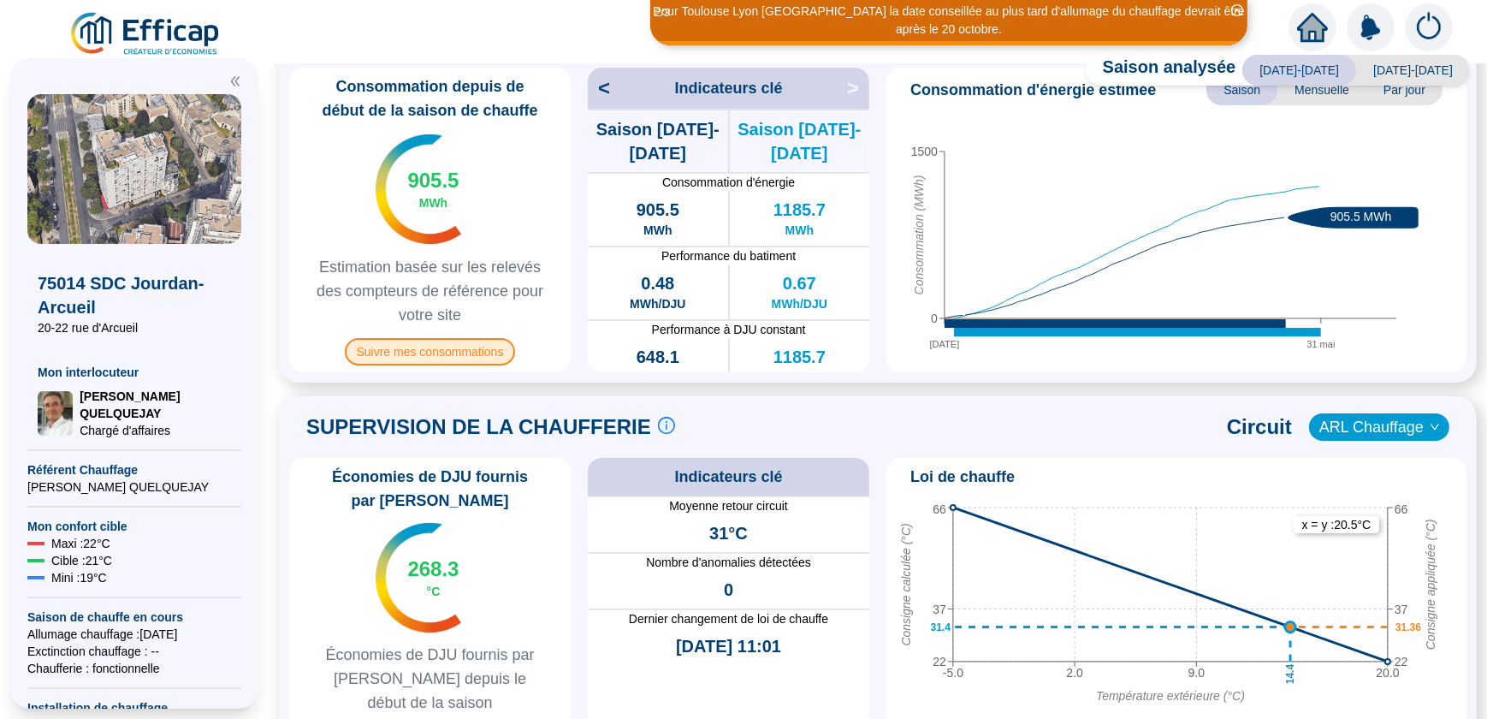
click at [435, 348] on span "Suivre mes consommations" at bounding box center [430, 351] width 171 height 27
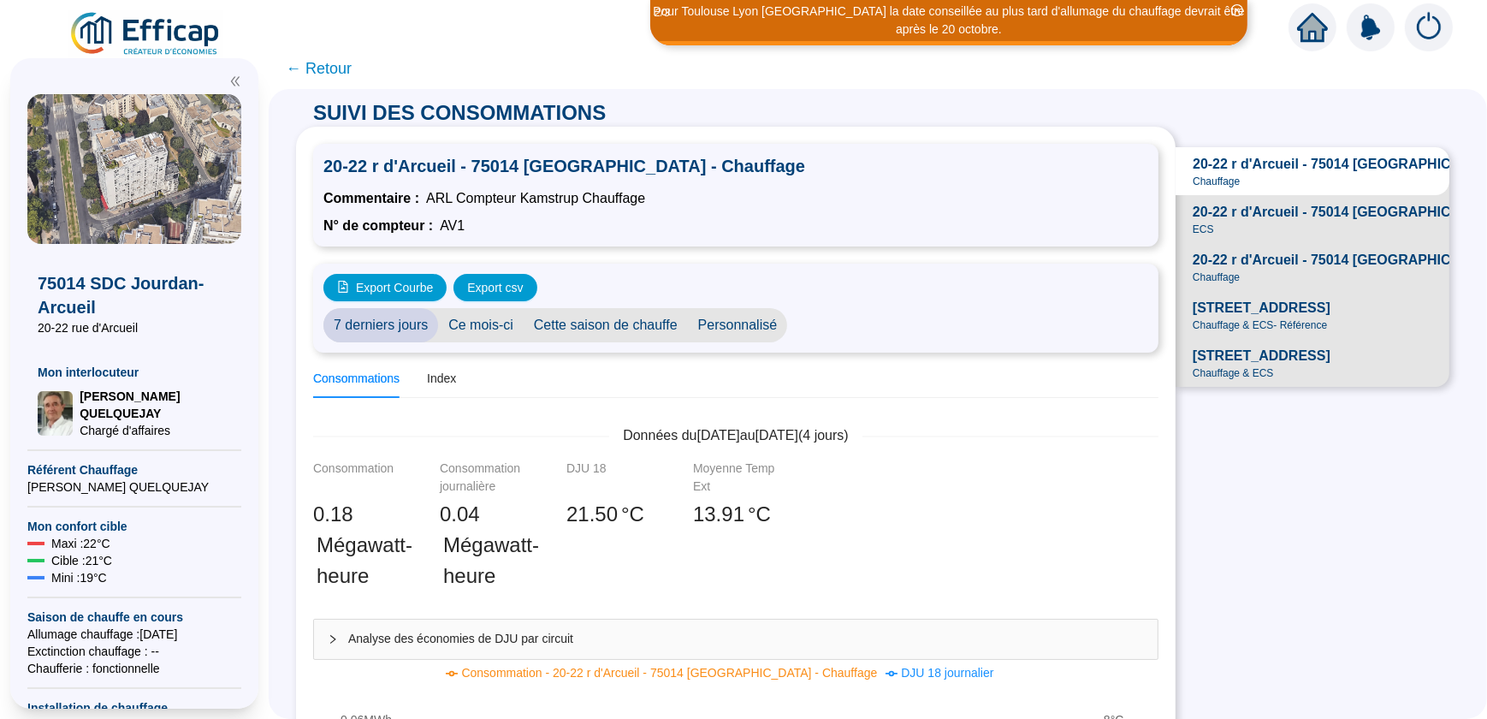
click at [494, 637] on span "Analyse des économies de DJU par circuit" at bounding box center [746, 639] width 796 height 18
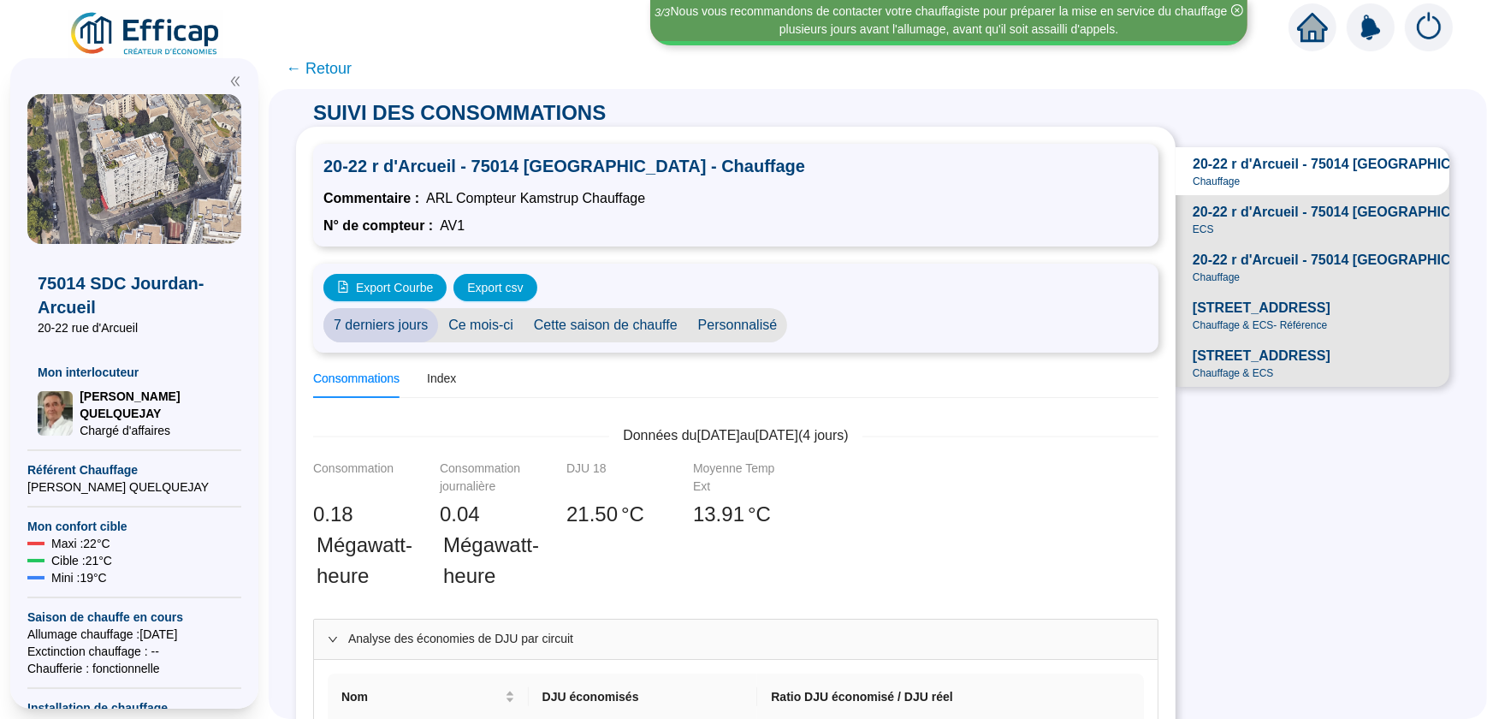
click at [746, 319] on span "Personnalisé" at bounding box center [738, 325] width 100 height 34
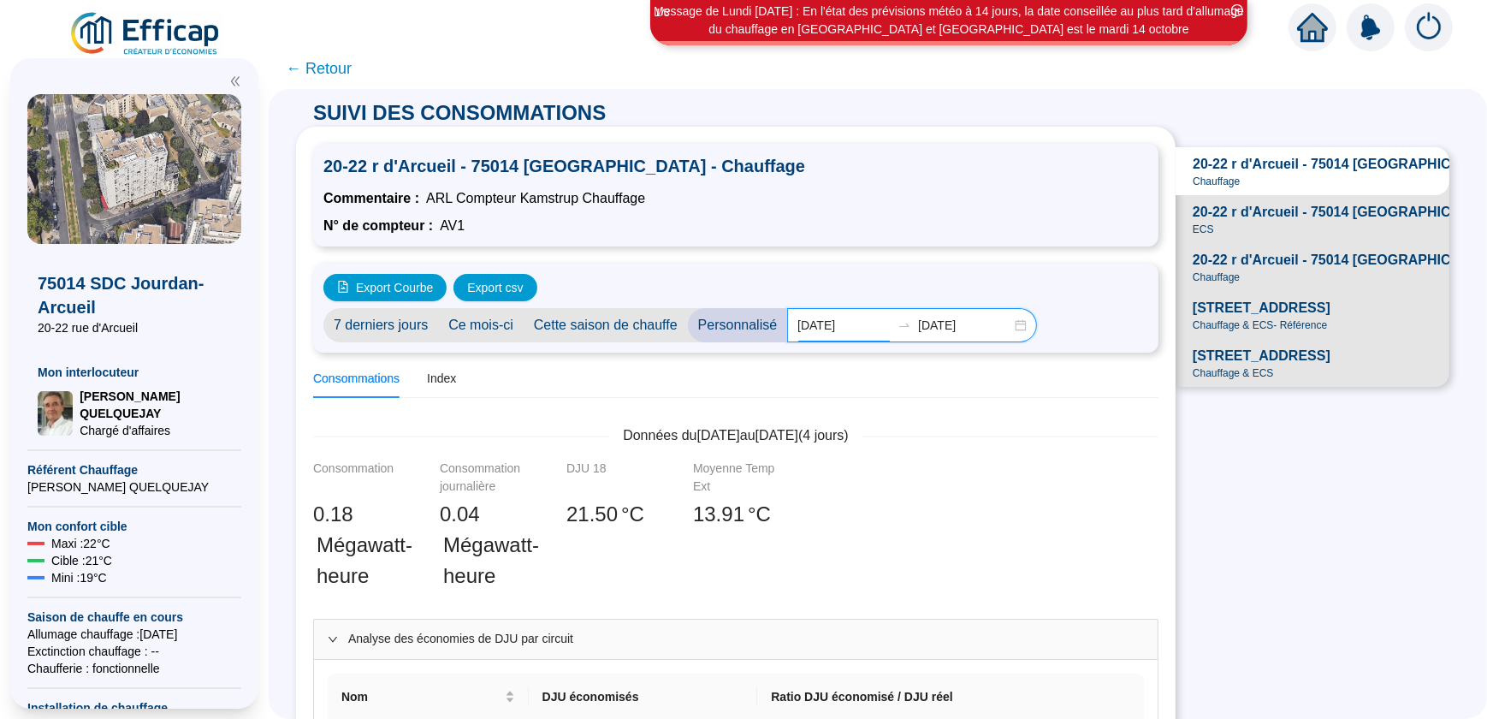
click at [828, 328] on input "[DATE]" at bounding box center [843, 326] width 93 height 18
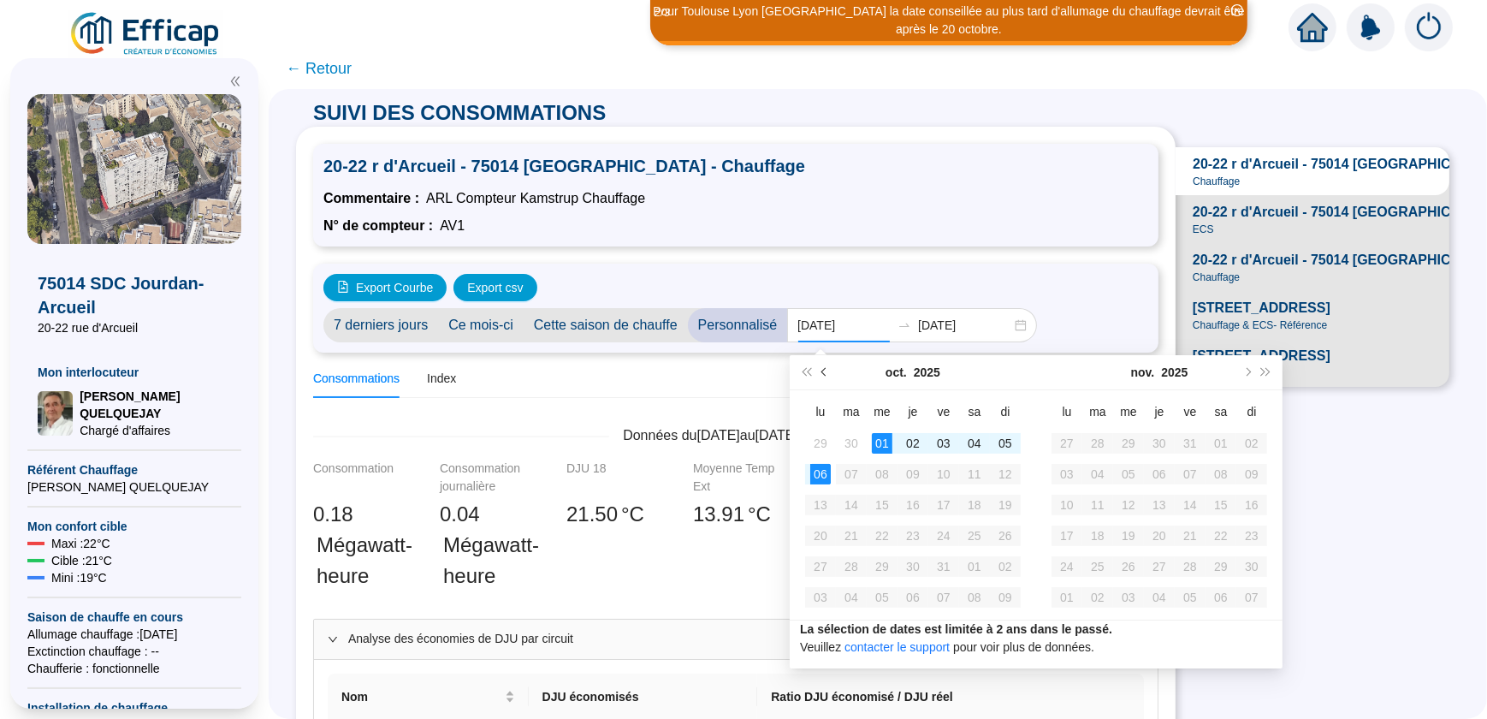
click at [823, 368] on span "Mois précédent (PageUp)" at bounding box center [825, 372] width 9 height 9
click at [824, 368] on span "Mois précédent (PageUp)" at bounding box center [825, 372] width 9 height 9
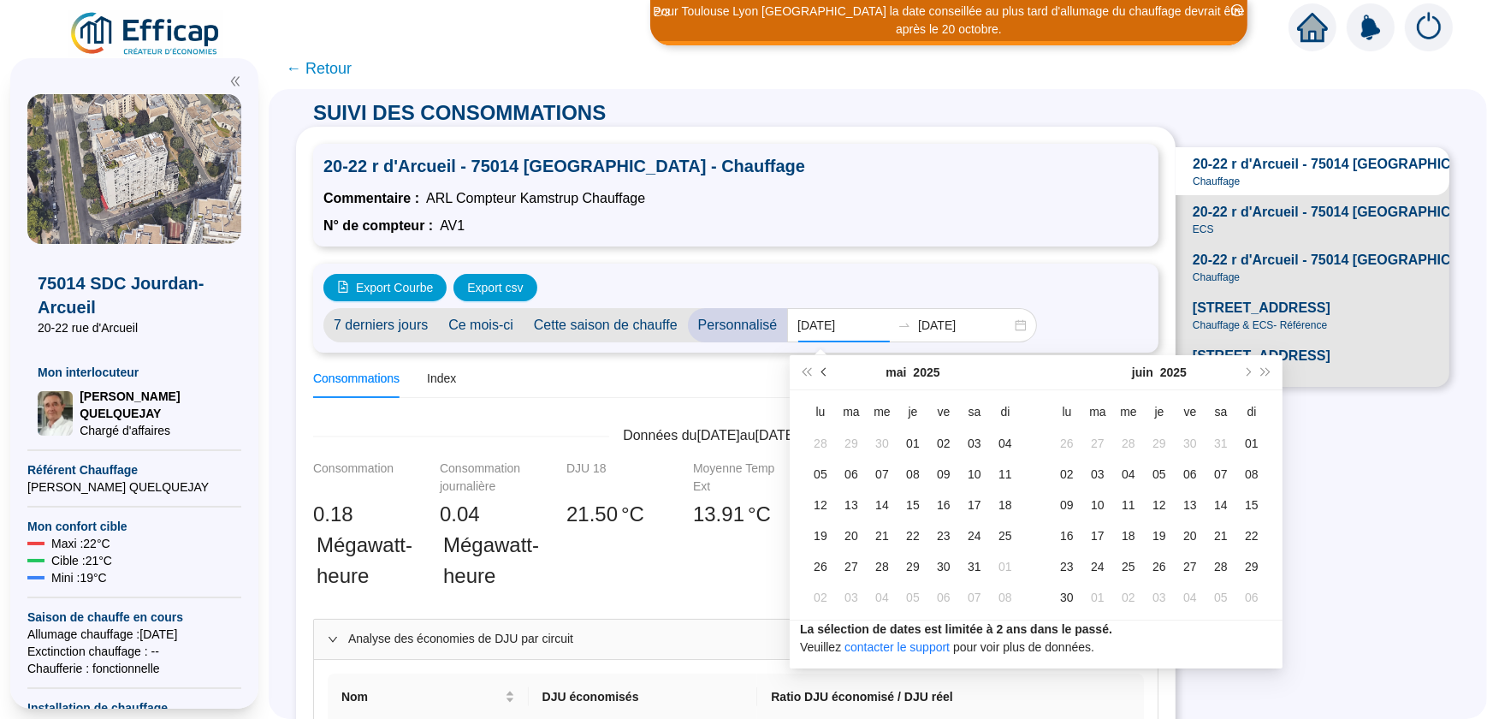
click at [826, 368] on span "Mois précédent (PageUp)" at bounding box center [825, 372] width 9 height 9
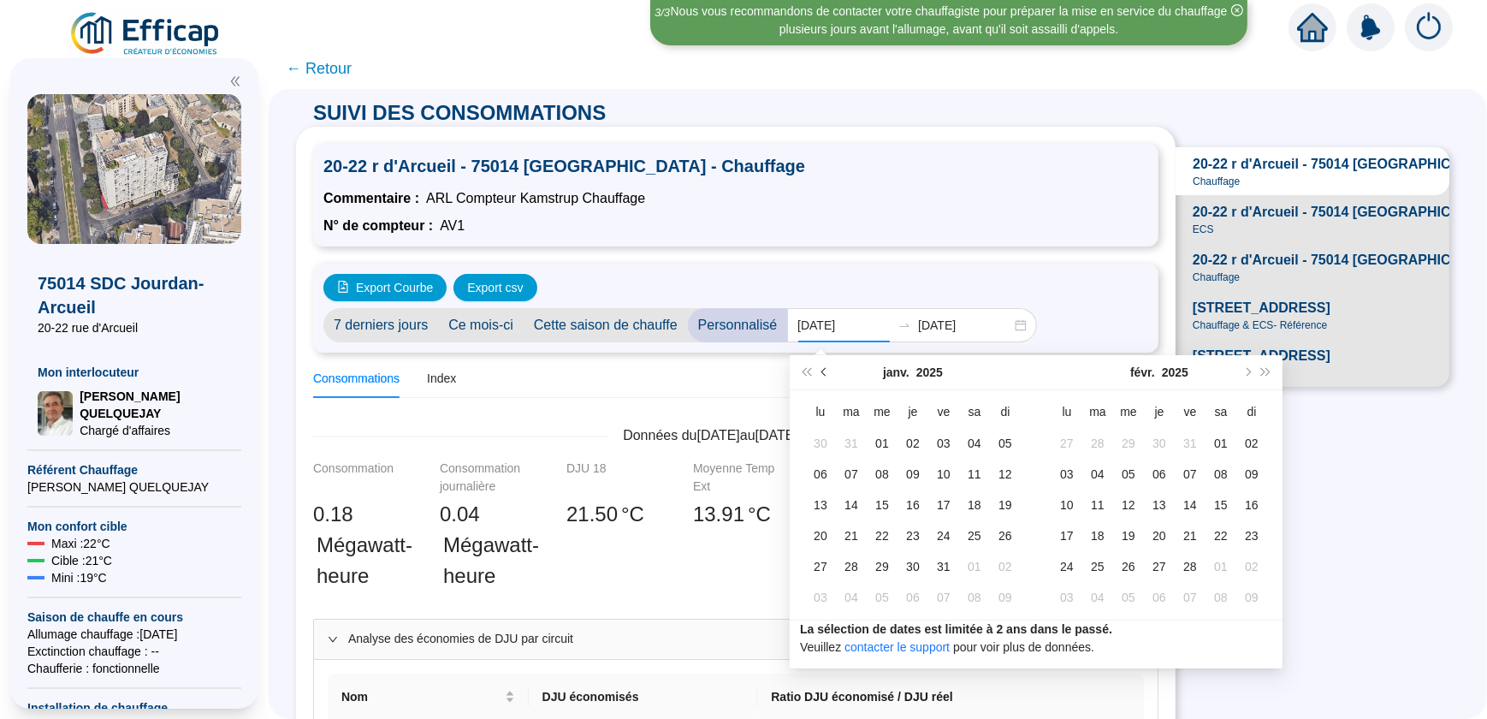
click at [826, 368] on span "Mois précédent (PageUp)" at bounding box center [825, 372] width 9 height 9
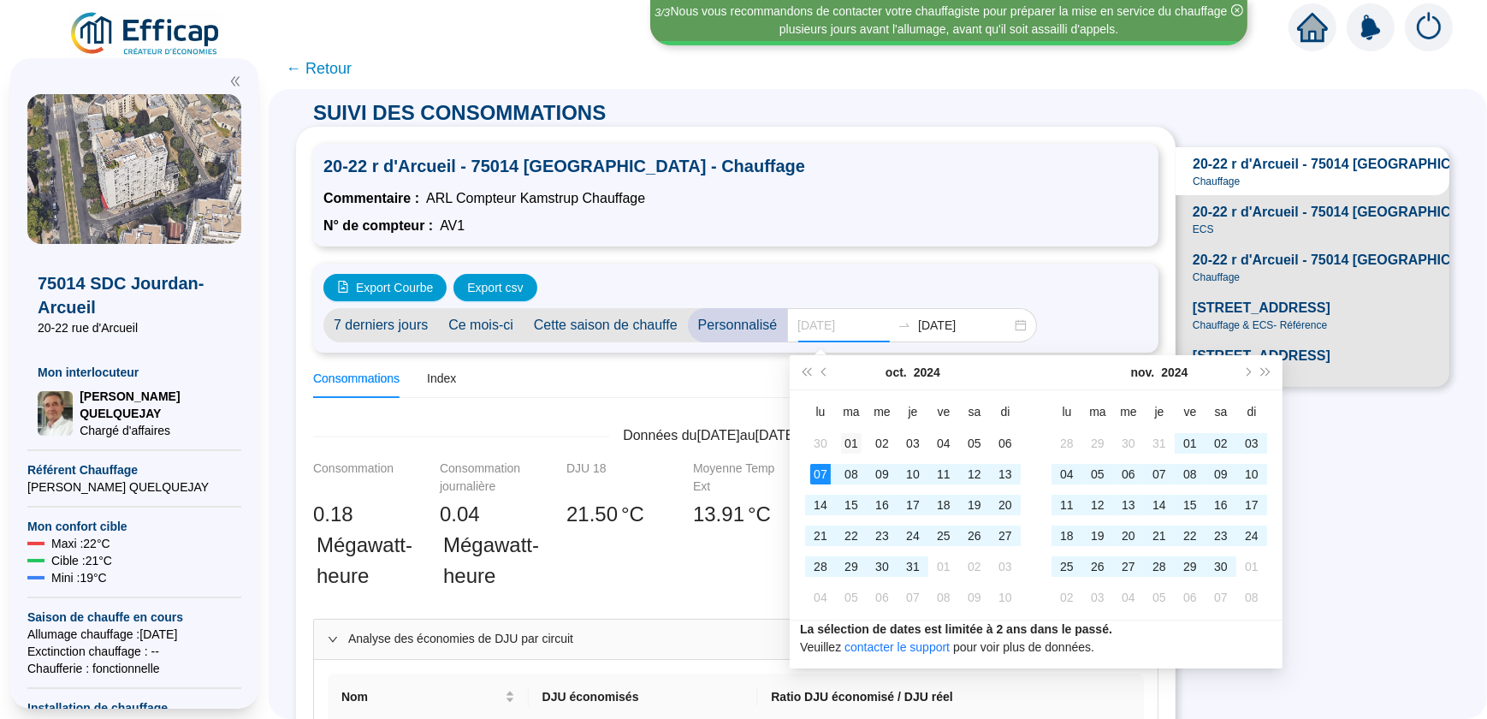
type input "[DATE]"
click at [850, 445] on div "01" at bounding box center [851, 443] width 21 height 21
click at [1246, 370] on span "Mois suivant (PageDown)" at bounding box center [1246, 372] width 9 height 9
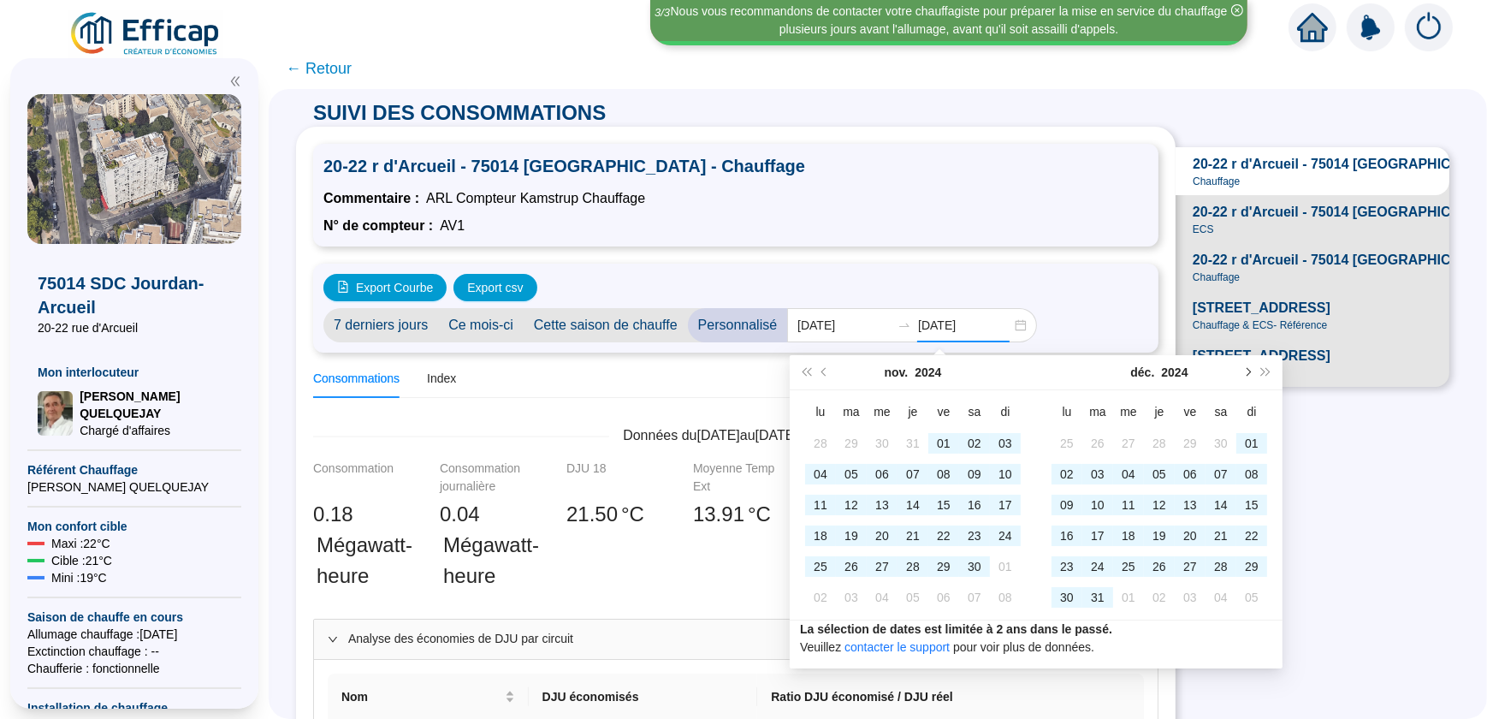
click at [1247, 370] on span "Mois suivant (PageDown)" at bounding box center [1246, 372] width 9 height 9
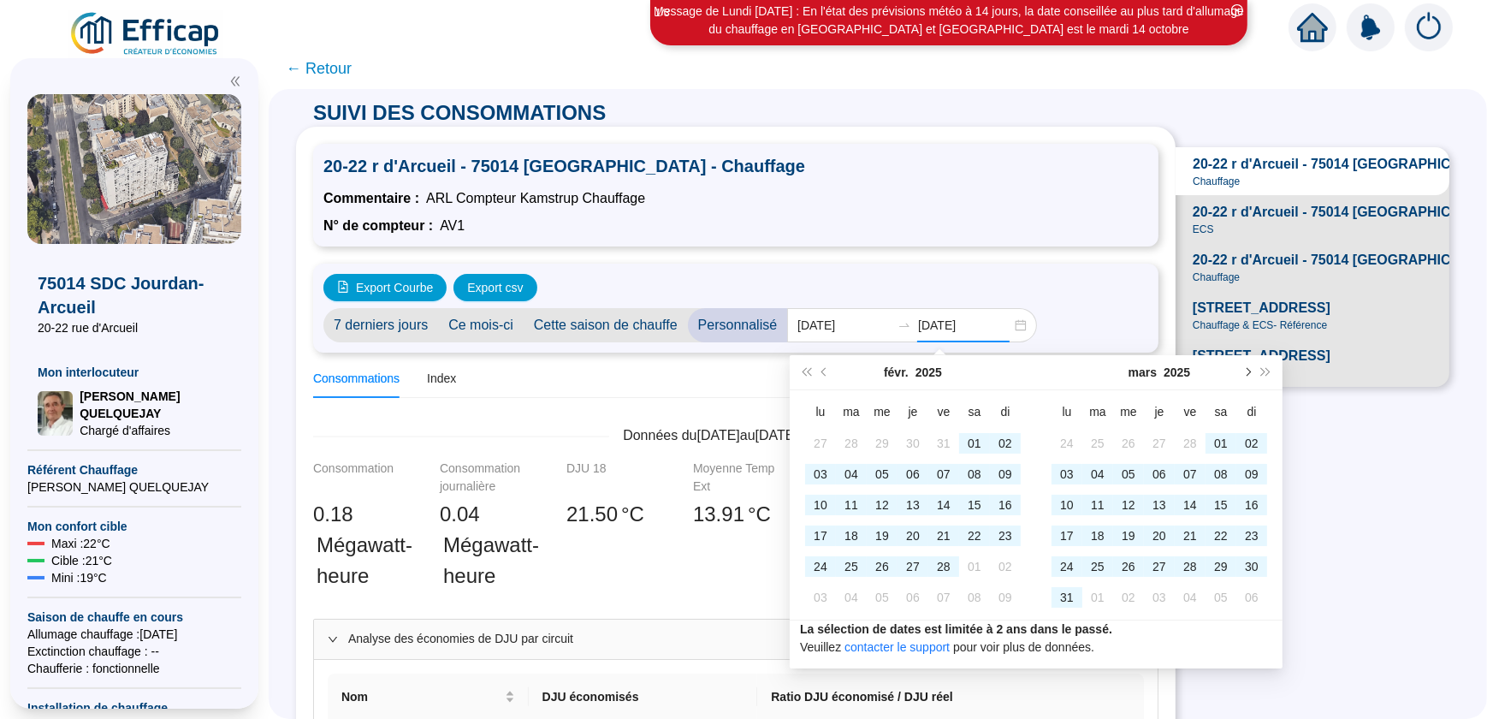
click at [1247, 370] on span "Mois suivant (PageDown)" at bounding box center [1246, 372] width 9 height 9
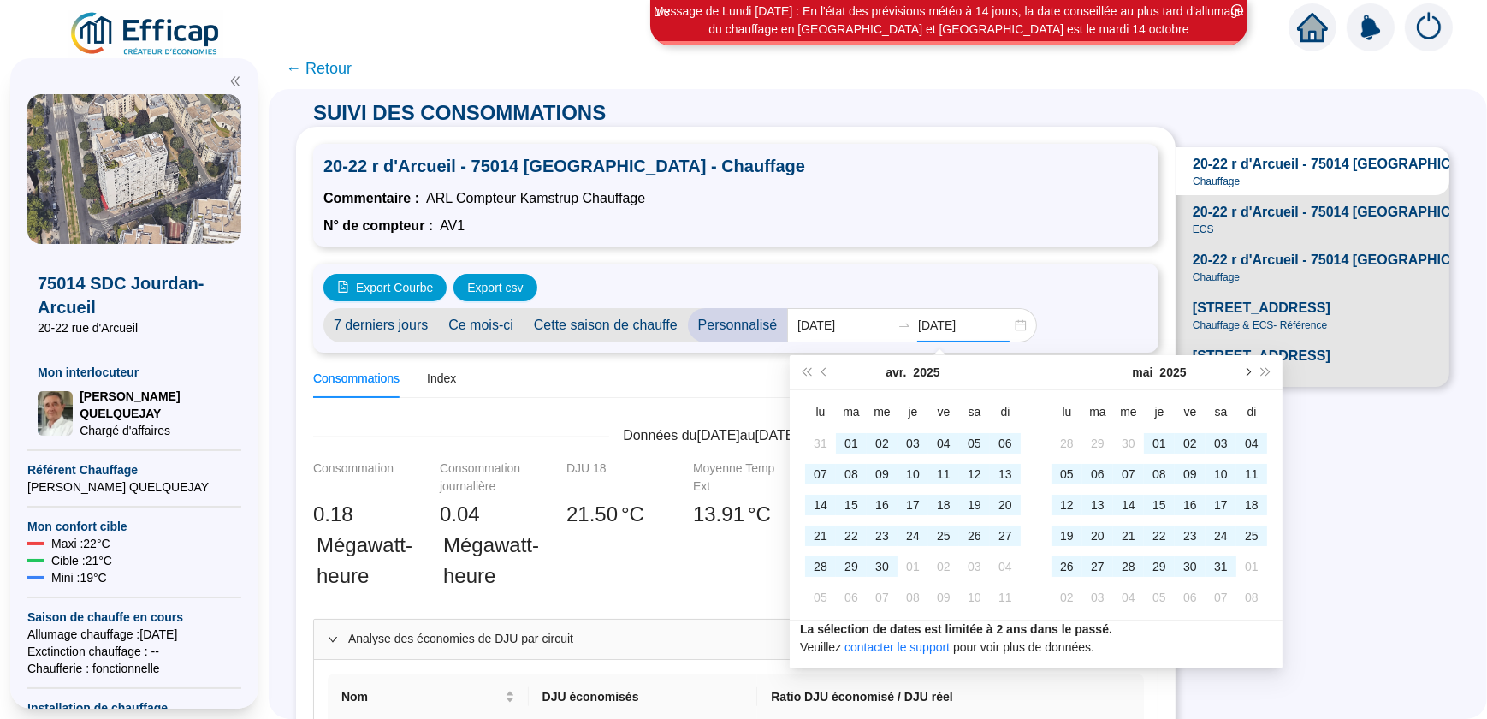
click at [1247, 370] on span "Mois suivant (PageDown)" at bounding box center [1246, 372] width 9 height 9
type input "[DATE]"
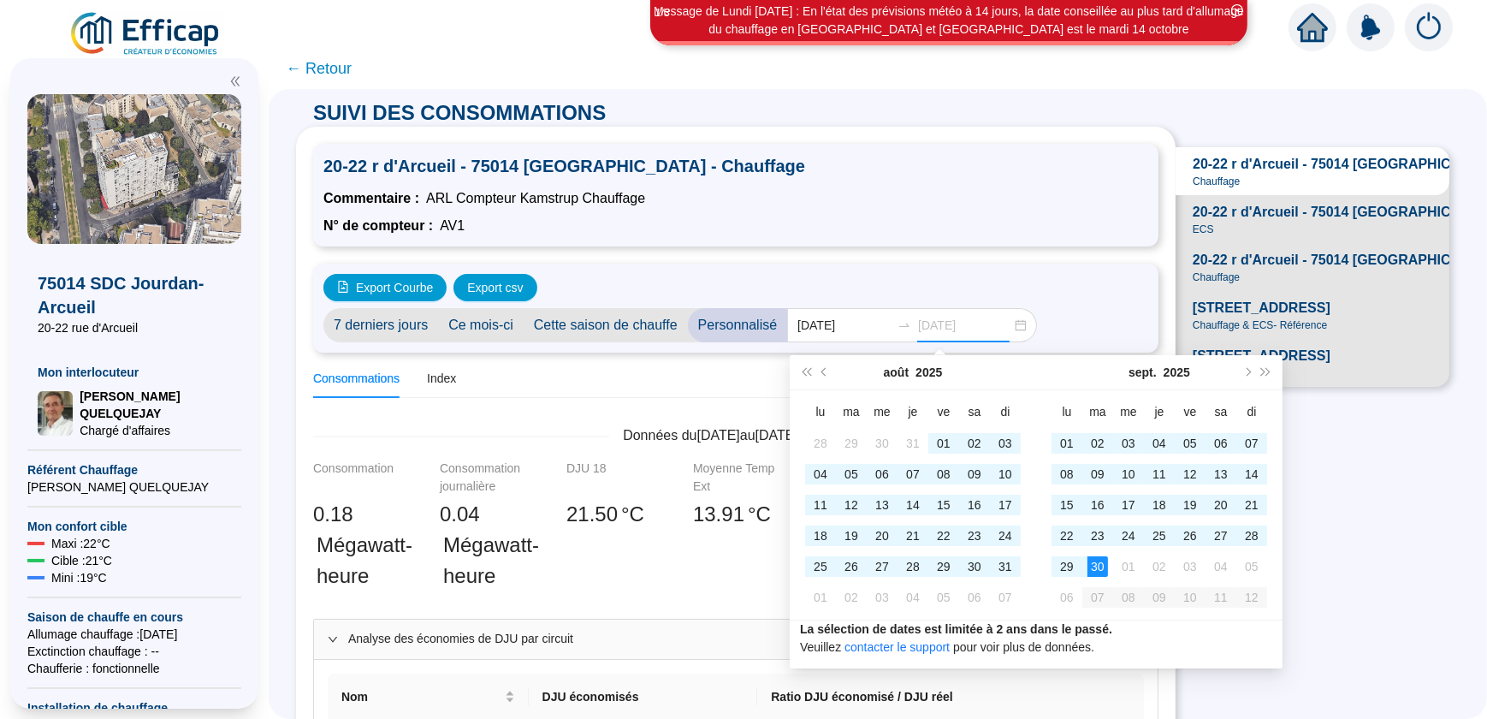
click at [1101, 566] on div "30" at bounding box center [1097, 566] width 21 height 21
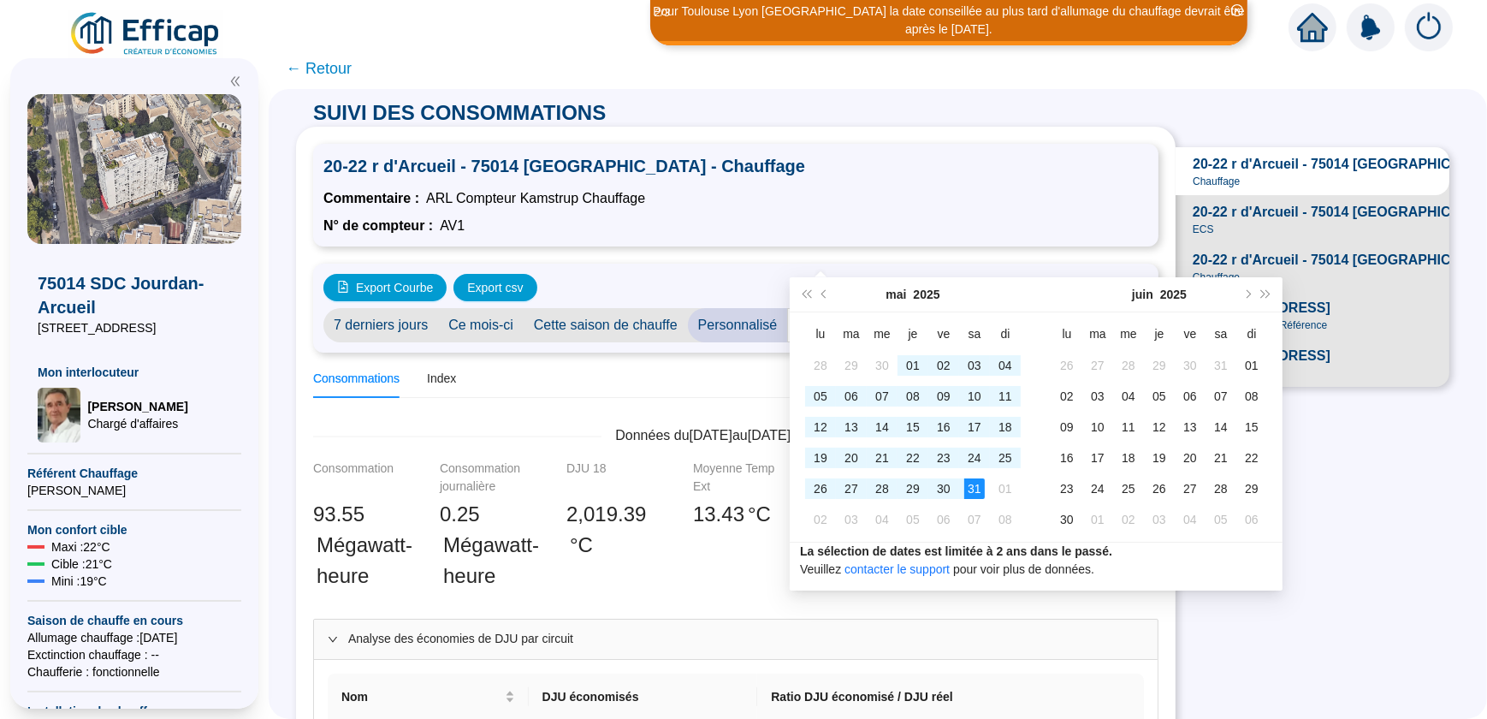
scroll to position [77, 0]
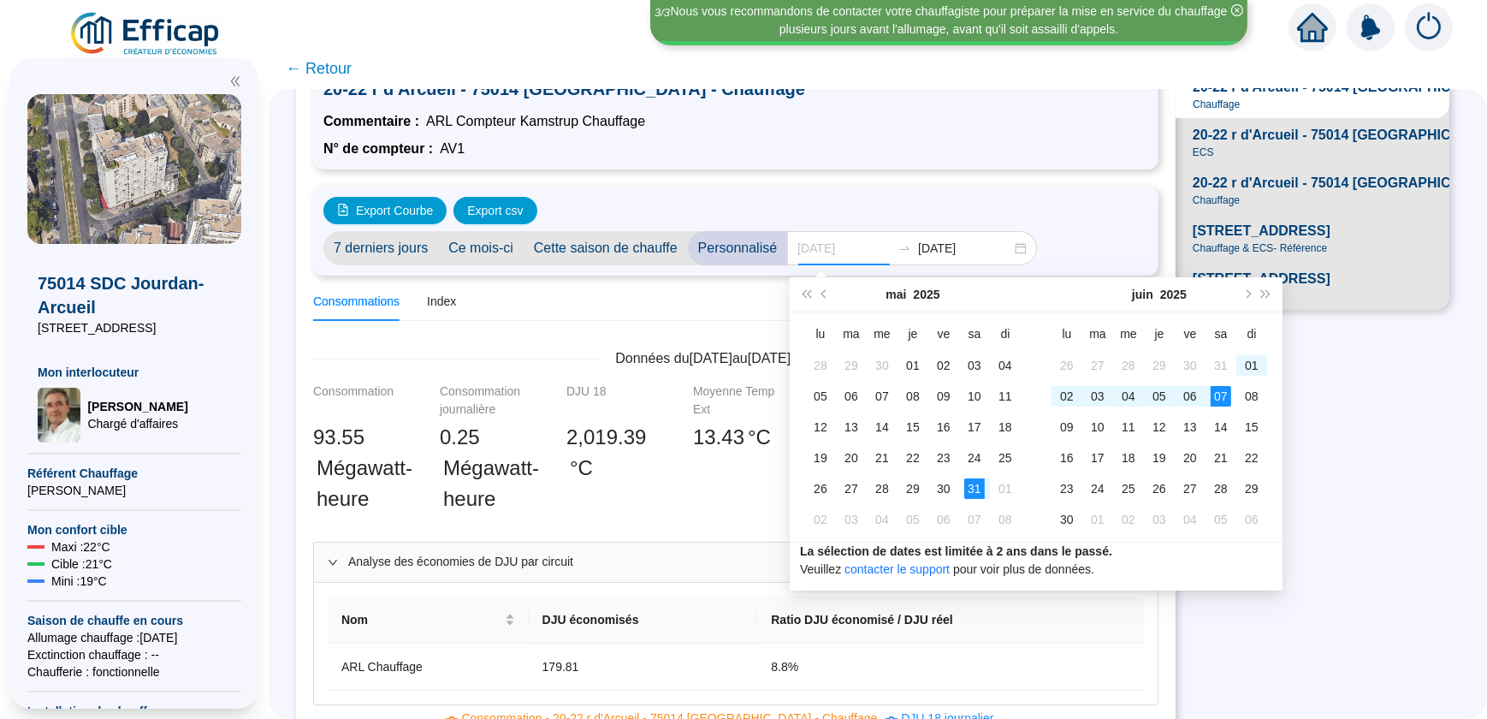
type input "[DATE]"
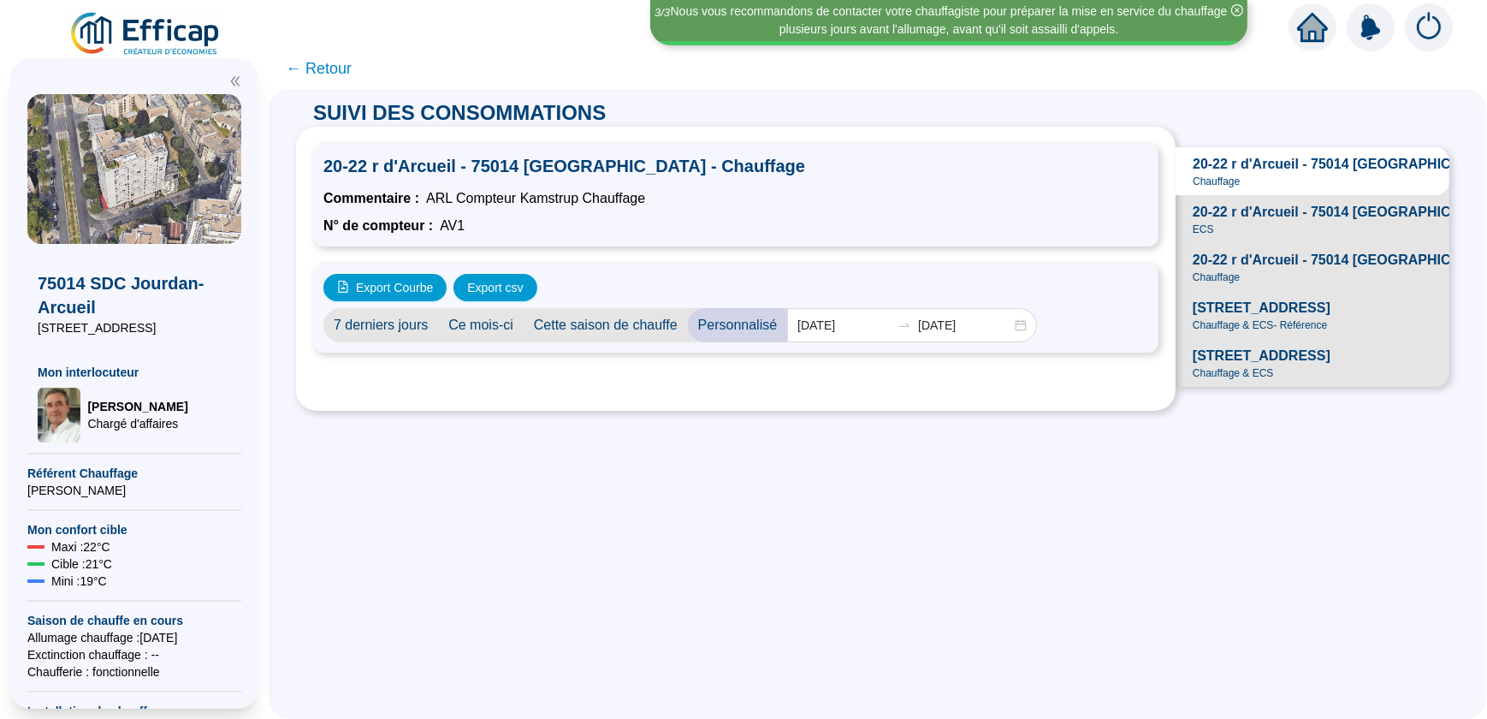
click at [1016, 622] on div "SUIVI DES CONSOMMATIONS 20-22 r d'Arcueil - 75014 PARIS - Chauffage Commentaire…" at bounding box center [878, 404] width 1218 height 630
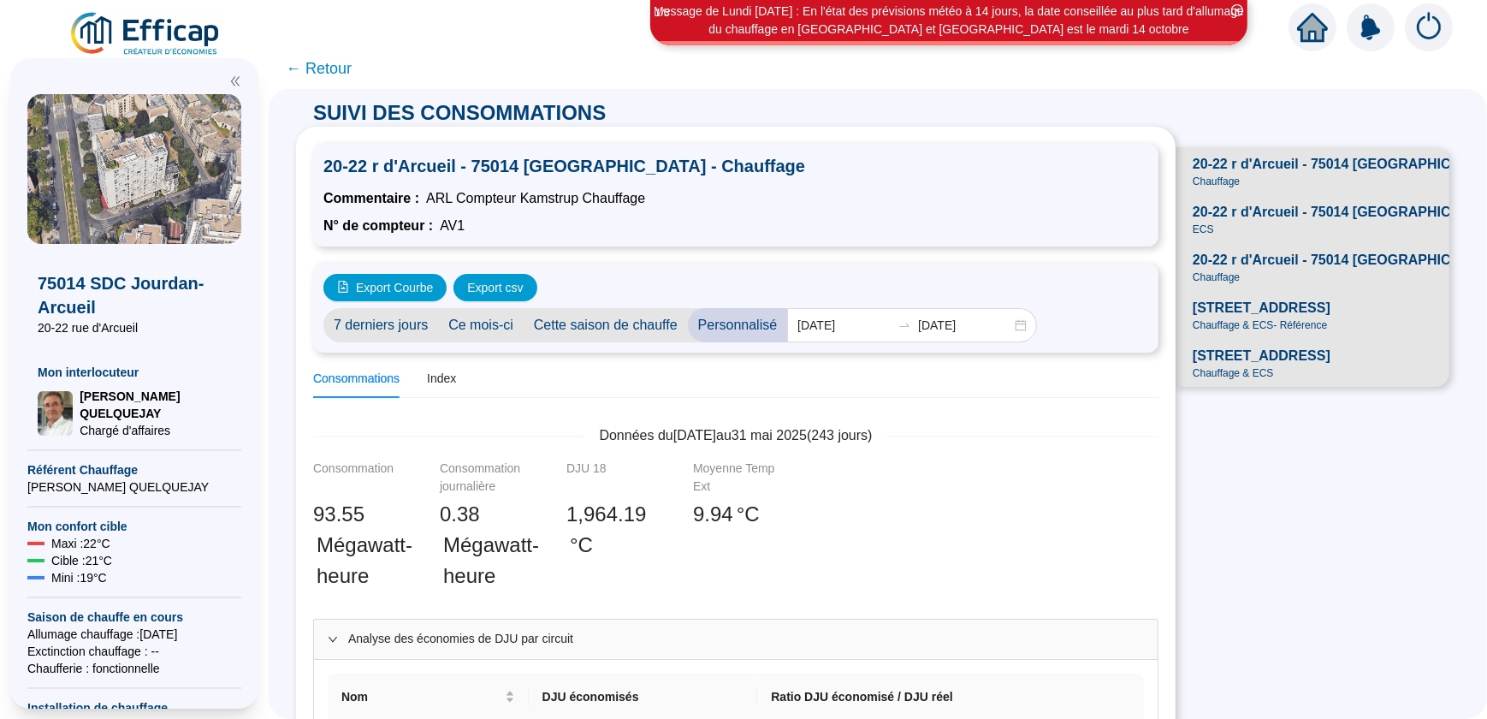
click at [1243, 318] on span "[STREET_ADDRESS]" at bounding box center [1262, 308] width 138 height 21
